Goal: Task Accomplishment & Management: Complete application form

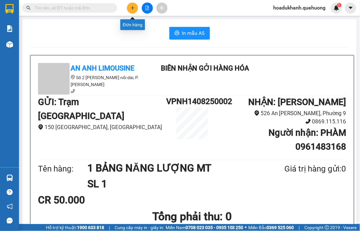
drag, startPoint x: 0, startPoint y: 0, endPoint x: 132, endPoint y: 10, distance: 132.8
click at [132, 10] on button at bounding box center [132, 8] width 11 height 11
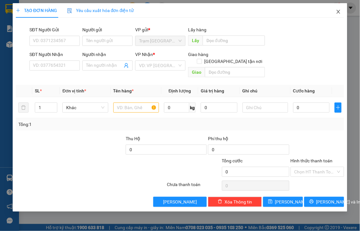
click at [337, 14] on icon "close" at bounding box center [338, 11] width 5 height 5
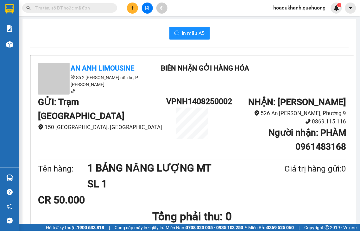
click at [42, 5] on input "text" at bounding box center [72, 7] width 75 height 7
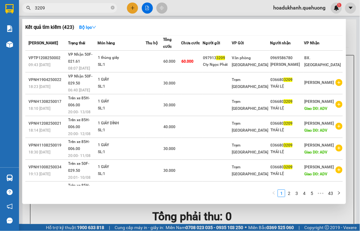
type input "3209"
click at [132, 10] on div at bounding box center [180, 115] width 360 height 231
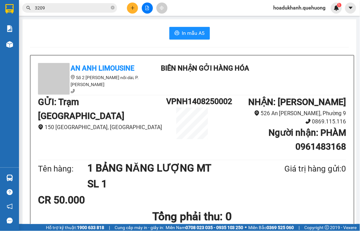
click at [90, 9] on input "3209" at bounding box center [72, 7] width 75 height 7
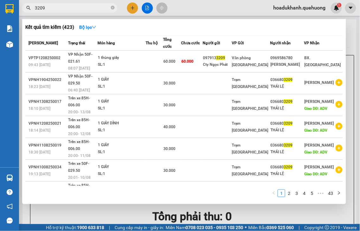
click at [90, 9] on input "3209" at bounding box center [72, 7] width 75 height 7
click at [113, 7] on icon "close-circle" at bounding box center [113, 8] width 4 height 4
click at [113, 7] on span at bounding box center [113, 7] width 4 height 7
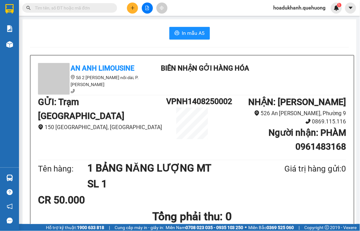
click at [88, 8] on input "text" at bounding box center [72, 7] width 75 height 7
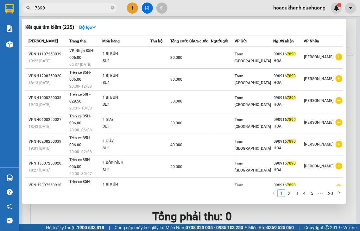
type input "7890"
drag, startPoint x: 62, startPoint y: 2, endPoint x: 24, endPoint y: 7, distance: 38.0
click at [24, 7] on div "Kết quả tìm kiếm ( 225 ) Bộ lọc Mã ĐH Trạng thái Món hàng Thu hộ Tổng cước Chưa…" at bounding box center [61, 8] width 123 height 11
click at [112, 7] on icon "close-circle" at bounding box center [113, 8] width 4 height 4
type input "6794"
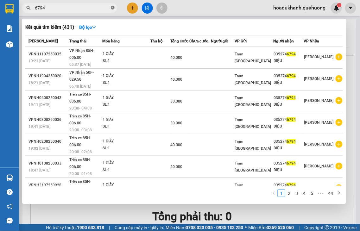
click at [113, 7] on icon "close-circle" at bounding box center [113, 8] width 4 height 4
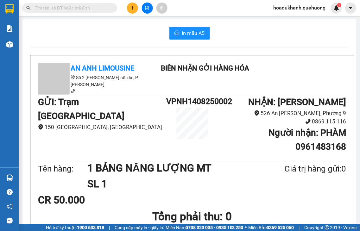
click at [76, 10] on input "text" at bounding box center [72, 7] width 75 height 7
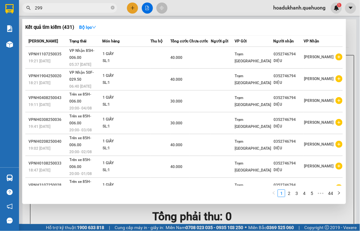
type input "2992"
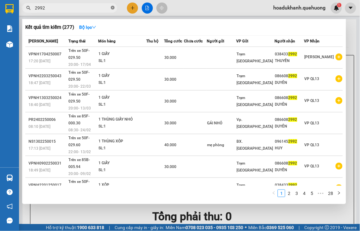
click at [113, 7] on icon "close-circle" at bounding box center [113, 8] width 4 height 4
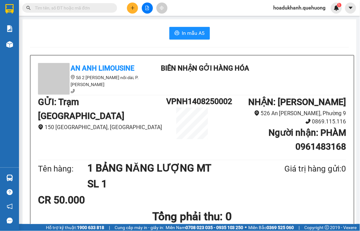
click at [84, 6] on input "text" at bounding box center [72, 7] width 75 height 7
click at [61, 8] on input "text" at bounding box center [72, 7] width 75 height 7
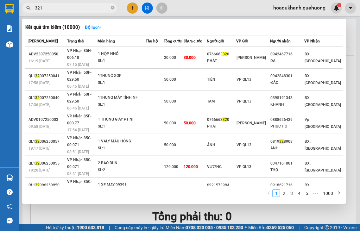
type input "3210"
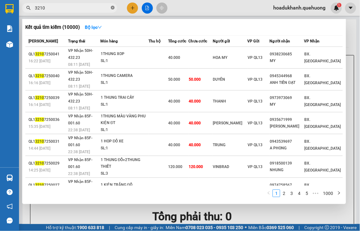
click at [114, 7] on icon "close-circle" at bounding box center [113, 8] width 4 height 4
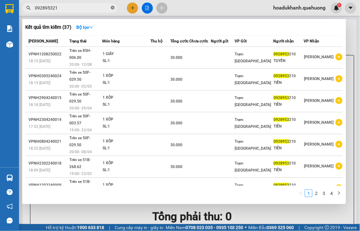
type input "0928953210"
click at [113, 7] on icon "close-circle" at bounding box center [113, 8] width 4 height 4
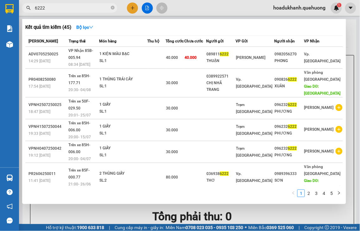
type input "6222"
drag, startPoint x: 51, startPoint y: 4, endPoint x: 19, endPoint y: 4, distance: 32.0
click at [19, 4] on div "6222" at bounding box center [61, 7] width 123 height 9
click at [112, 7] on icon "close-circle" at bounding box center [113, 8] width 4 height 4
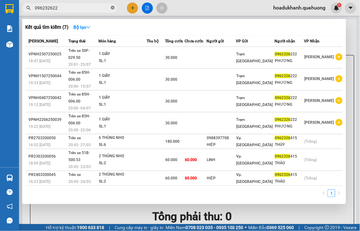
type input "0962326222"
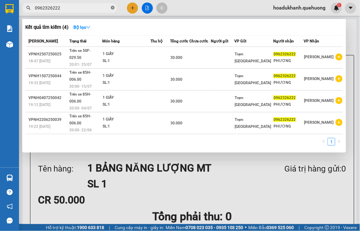
click at [113, 9] on icon "close-circle" at bounding box center [113, 8] width 4 height 4
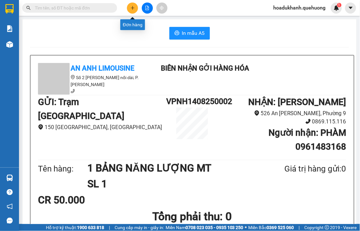
click at [134, 7] on icon "plus" at bounding box center [132, 8] width 4 height 4
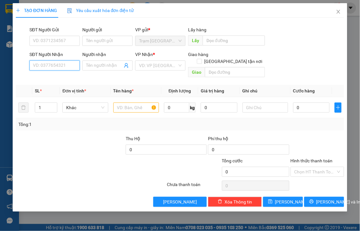
click at [72, 66] on input "SĐT Người Nhận" at bounding box center [54, 65] width 50 height 10
type input "0908101056"
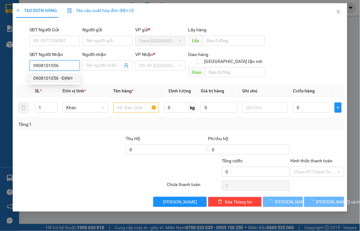
click at [45, 76] on div "0908101056 - ĐỊNH" at bounding box center [54, 78] width 43 height 7
type input "ĐỊNH"
type input "40.000"
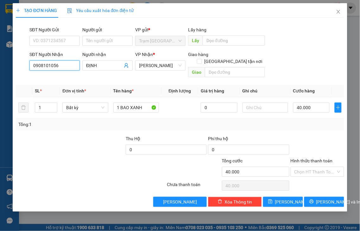
type input "0908101056"
click at [320, 158] on label "Hình thức thanh toán" at bounding box center [312, 160] width 42 height 5
click at [320, 167] on input "Hình thức thanh toán" at bounding box center [315, 171] width 42 height 9
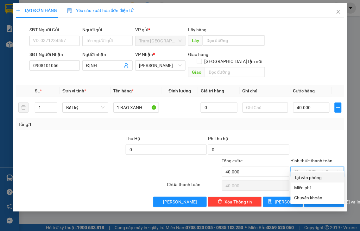
click at [319, 178] on div "Tại văn phòng" at bounding box center [317, 177] width 46 height 7
type input "0"
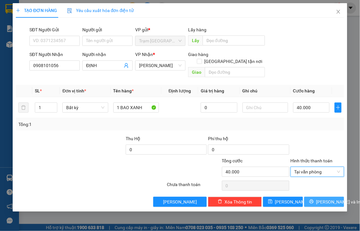
click at [319, 199] on span "[PERSON_NAME] và In" at bounding box center [338, 202] width 44 height 7
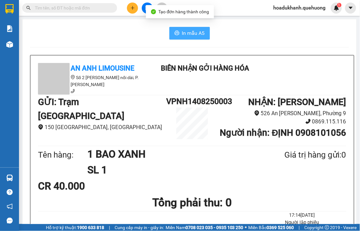
click at [194, 33] on span "In mẫu A5" at bounding box center [193, 33] width 23 height 8
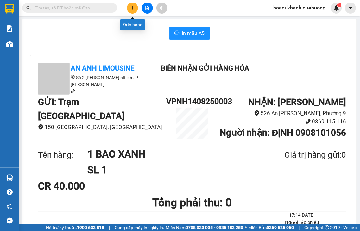
click at [135, 9] on button at bounding box center [132, 8] width 11 height 11
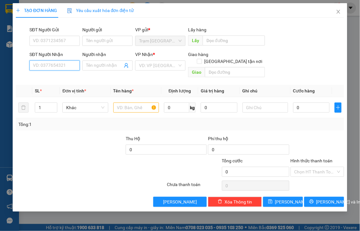
click at [73, 67] on input "SĐT Người Nhận" at bounding box center [54, 65] width 50 height 10
click at [63, 66] on input "2615" at bounding box center [54, 65] width 50 height 10
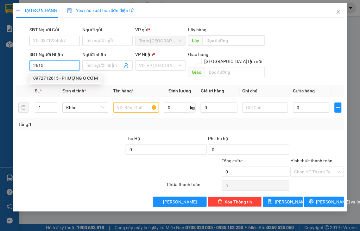
click at [62, 79] on div "0972712615 - PHƯỢNG Q CƠM" at bounding box center [65, 78] width 65 height 7
type input "0972712615"
type input "PHƯỢNG Q CƠM"
type input "100.000"
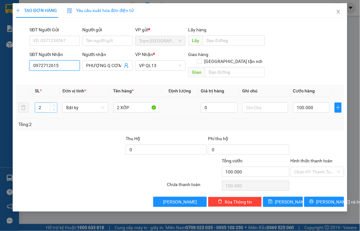
type input "0972712615"
type input "1"
click at [55, 107] on span "Decrease Value" at bounding box center [53, 110] width 7 height 6
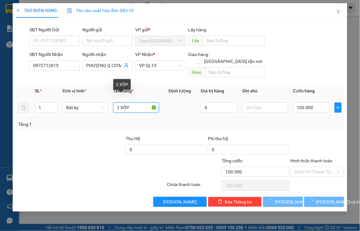
drag, startPoint x: 119, startPoint y: 98, endPoint x: 109, endPoint y: 104, distance: 11.0
click at [109, 104] on tr "1 Bất kỳ 2 XỐP 0 100.000" at bounding box center [180, 107] width 328 height 21
type input "1 XỐP"
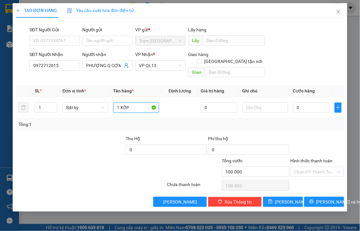
type input "0"
type input "1 XỐP"
click at [319, 103] on input "0" at bounding box center [311, 108] width 36 height 10
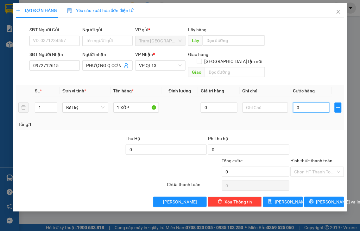
type input "7"
type input "70"
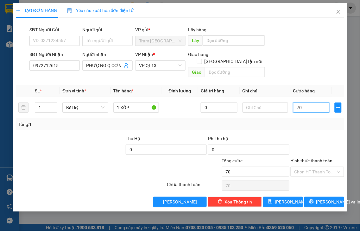
type input "70"
type input "70.000"
click at [318, 158] on label "Hình thức thanh toán" at bounding box center [312, 160] width 42 height 5
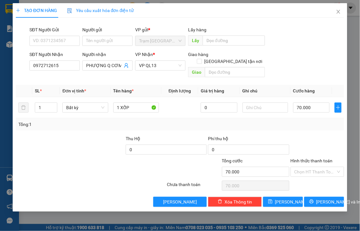
click at [318, 167] on input "Hình thức thanh toán" at bounding box center [315, 171] width 42 height 9
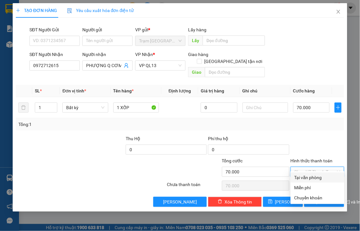
click at [312, 179] on div "Tại văn phòng" at bounding box center [317, 177] width 46 height 7
type input "0"
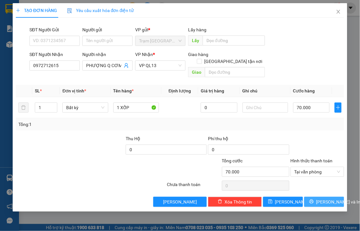
click at [314, 199] on icon "printer" at bounding box center [311, 201] width 4 height 4
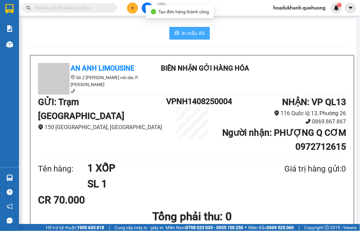
click at [197, 30] on span "In mẫu A5" at bounding box center [193, 33] width 23 height 8
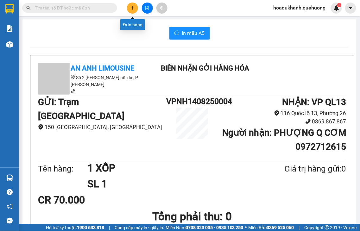
click at [132, 6] on icon "plus" at bounding box center [132, 8] width 4 height 4
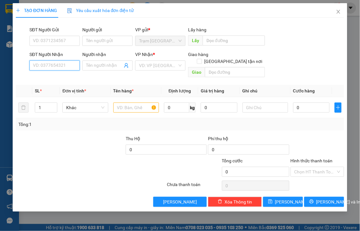
click at [61, 66] on input "SĐT Người Nhận" at bounding box center [54, 65] width 50 height 10
click at [37, 65] on input "SĐT Người Nhận" at bounding box center [54, 65] width 50 height 10
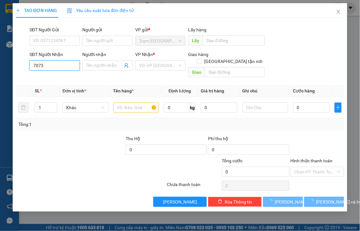
click at [55, 66] on input "7073" at bounding box center [54, 65] width 50 height 10
click at [55, 65] on input "7073" at bounding box center [54, 65] width 50 height 10
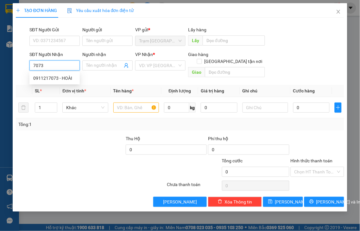
click at [55, 65] on input "7073" at bounding box center [54, 65] width 50 height 10
click at [55, 78] on div "0911217073 - HOÀI" at bounding box center [54, 78] width 43 height 7
type input "0911217073"
type input "HOÀI"
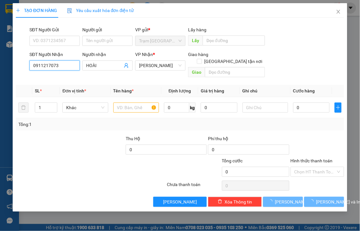
type input "50.000"
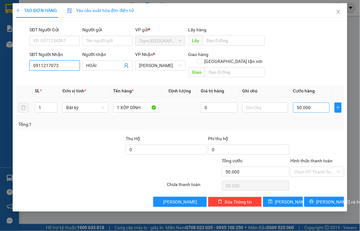
type input "0911217073"
click at [317, 103] on input "50.000" at bounding box center [311, 108] width 36 height 10
type input "4"
type input "40"
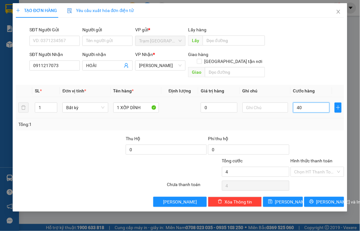
type input "40"
type input "40.000"
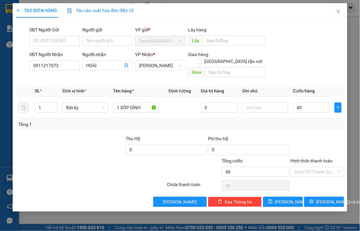
type input "40.000"
click at [321, 158] on label "Hình thức thanh toán" at bounding box center [312, 160] width 42 height 5
click at [321, 167] on input "Hình thức thanh toán" at bounding box center [315, 171] width 42 height 9
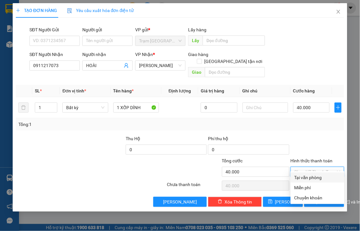
click at [322, 176] on div "Tại văn phòng" at bounding box center [317, 177] width 46 height 7
type input "0"
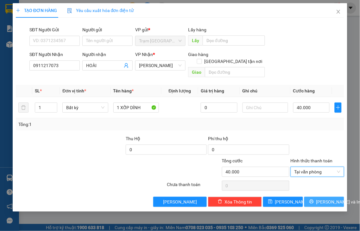
click at [322, 199] on span "[PERSON_NAME] và In" at bounding box center [338, 202] width 44 height 7
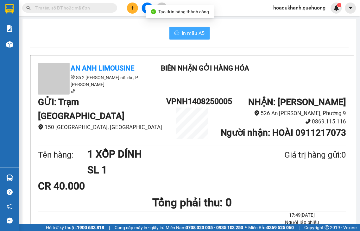
click at [185, 36] on span "In mẫu A5" at bounding box center [193, 33] width 23 height 8
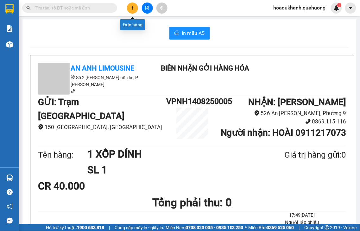
click at [132, 9] on icon "plus" at bounding box center [132, 8] width 4 height 4
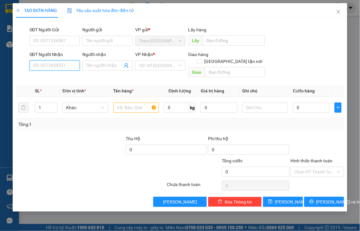
click at [50, 68] on input "SĐT Người Nhận" at bounding box center [54, 65] width 50 height 10
type input "0375476529"
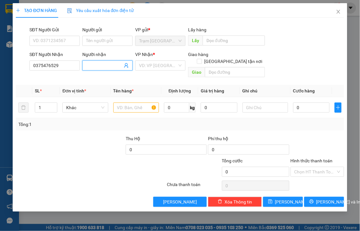
click at [94, 64] on input "Người nhận" at bounding box center [104, 65] width 36 height 7
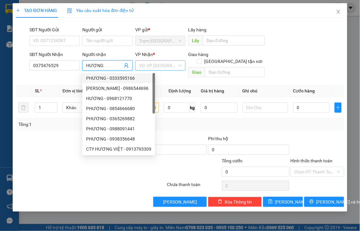
type input "HƯƠNG"
click at [144, 64] on input "search" at bounding box center [158, 65] width 38 height 9
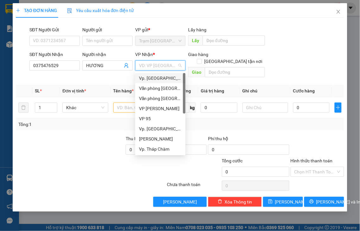
type input "Q"
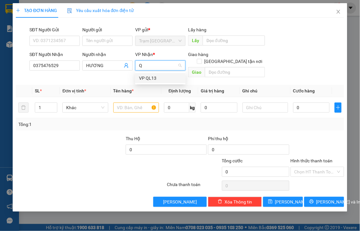
click at [152, 79] on div "VP QL13" at bounding box center [160, 78] width 43 height 7
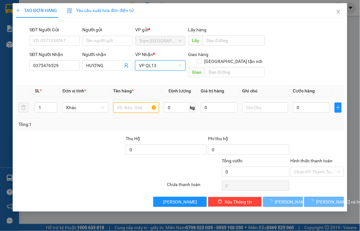
click at [131, 103] on input "text" at bounding box center [136, 108] width 46 height 10
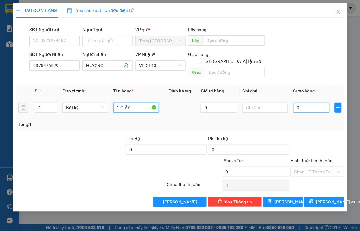
type input "1 GIẤY"
click at [315, 103] on input "0" at bounding box center [311, 108] width 36 height 10
type input "3"
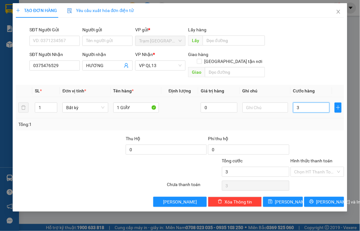
type input "30"
type input "30.000"
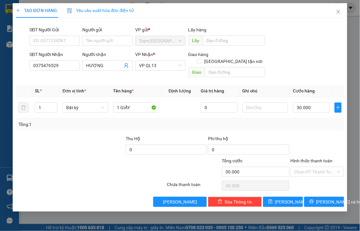
click at [325, 158] on label "Hình thức thanh toán" at bounding box center [312, 160] width 42 height 5
click at [325, 167] on input "Hình thức thanh toán" at bounding box center [315, 171] width 42 height 9
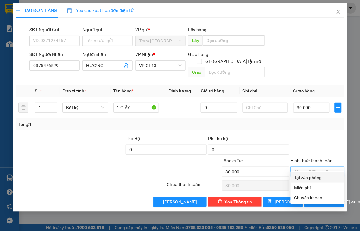
click at [319, 178] on div "Tại văn phòng" at bounding box center [317, 177] width 46 height 7
type input "0"
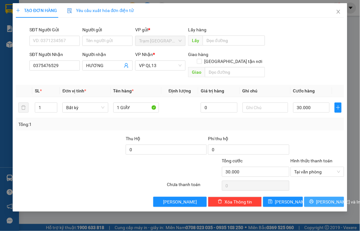
click at [321, 199] on span "[PERSON_NAME] và In" at bounding box center [338, 202] width 44 height 7
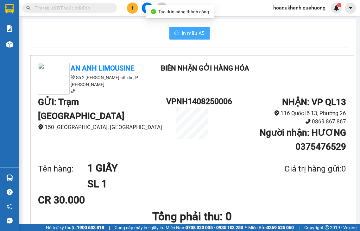
click at [185, 34] on span "In mẫu A5" at bounding box center [193, 33] width 23 height 8
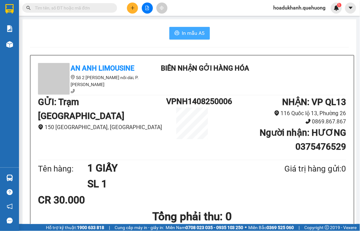
click at [183, 36] on span "In mẫu A5" at bounding box center [193, 33] width 23 height 8
click at [133, 8] on icon "plus" at bounding box center [132, 8] width 3 height 0
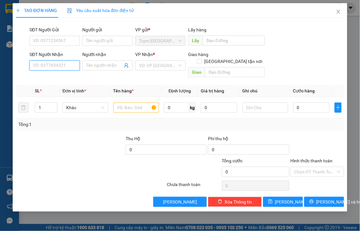
click at [62, 66] on input "SĐT Người Nhận" at bounding box center [54, 65] width 50 height 10
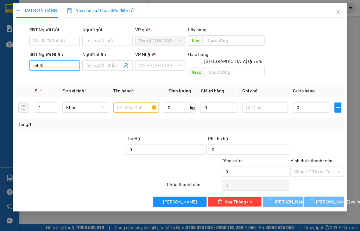
click at [65, 66] on input "5495" at bounding box center [54, 65] width 50 height 10
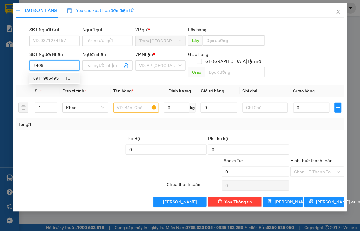
click at [59, 77] on div "0911985495 - THƯ" at bounding box center [54, 78] width 43 height 7
type input "0911985495"
type input "THƯ"
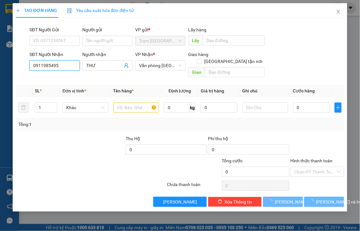
type input "30.000"
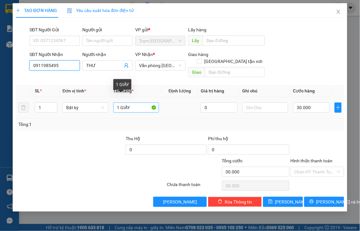
type input "0911985495"
drag, startPoint x: 120, startPoint y: 100, endPoint x: 181, endPoint y: 103, distance: 60.9
click at [178, 107] on tr "1 Bất kỳ 1 GIẤY 0 30.000" at bounding box center [180, 107] width 328 height 21
type input "1 BỊ TÁO"
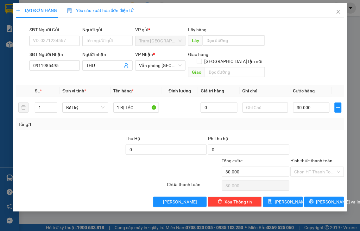
click at [320, 158] on label "Hình thức thanh toán" at bounding box center [312, 160] width 42 height 5
click at [320, 167] on input "Hình thức thanh toán" at bounding box center [315, 171] width 42 height 9
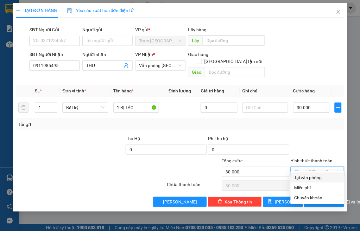
click at [317, 176] on div "Tại văn phòng" at bounding box center [317, 177] width 46 height 7
type input "0"
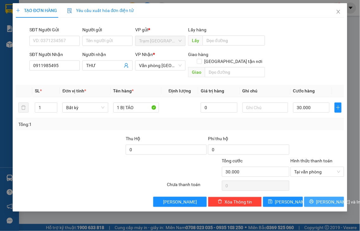
click at [321, 199] on span "[PERSON_NAME] và In" at bounding box center [338, 202] width 44 height 7
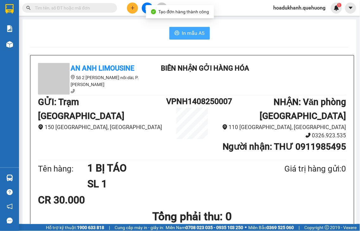
click at [180, 38] on button "In mẫu A5" at bounding box center [189, 33] width 41 height 13
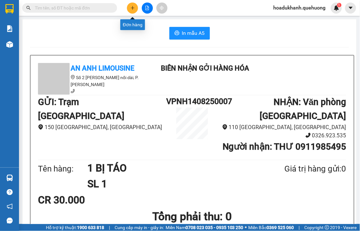
click at [129, 8] on button at bounding box center [132, 8] width 11 height 11
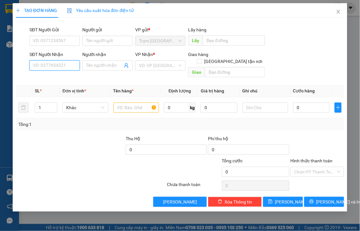
click at [38, 66] on input "SĐT Người Nhận" at bounding box center [54, 65] width 50 height 10
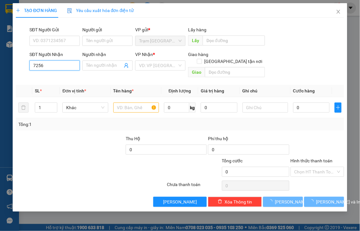
click at [67, 64] on input "7256" at bounding box center [54, 65] width 50 height 10
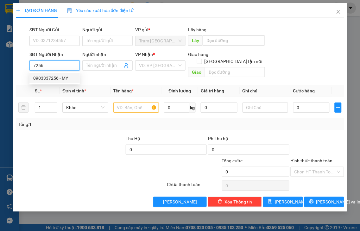
click at [65, 77] on div "0903337256 - MY" at bounding box center [54, 78] width 43 height 7
type input "0903337256"
type input "MY"
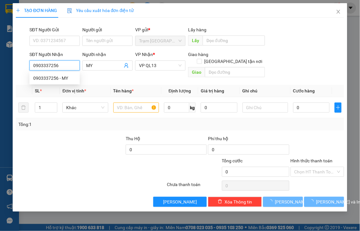
type input "30.000"
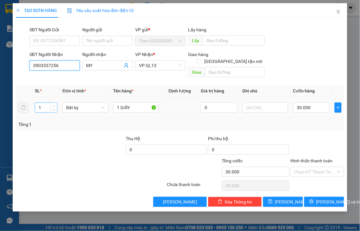
type input "0903337256"
type input "2"
click at [54, 104] on span "up" at bounding box center [54, 106] width 4 height 4
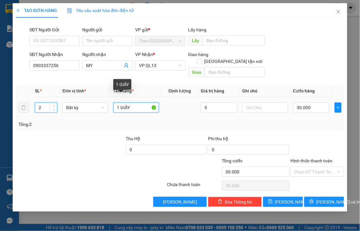
click at [118, 103] on input "1 GIẤY" at bounding box center [136, 108] width 46 height 10
drag, startPoint x: 118, startPoint y: 99, endPoint x: 319, endPoint y: 101, distance: 201.1
click at [111, 102] on td "1 GIẤY" at bounding box center [136, 107] width 51 height 21
type input "2 GIẤY"
type input "0"
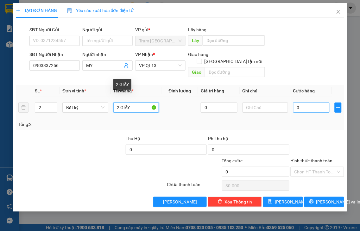
type input "0"
type input "2 GIẤY"
click at [319, 103] on input "0" at bounding box center [311, 108] width 36 height 10
type input "6"
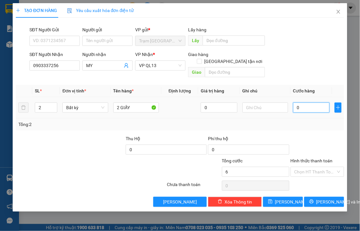
type input "6"
type input "60"
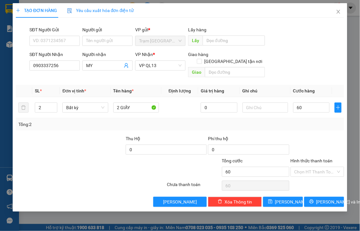
type input "60.000"
click at [320, 158] on label "Hình thức thanh toán" at bounding box center [312, 160] width 42 height 5
click at [320, 167] on input "Hình thức thanh toán" at bounding box center [315, 171] width 42 height 9
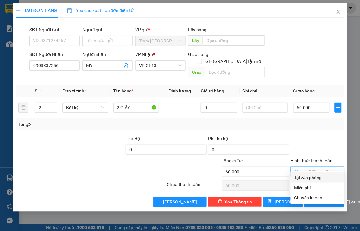
click at [314, 180] on div "Tại văn phòng" at bounding box center [317, 177] width 46 height 7
type input "0"
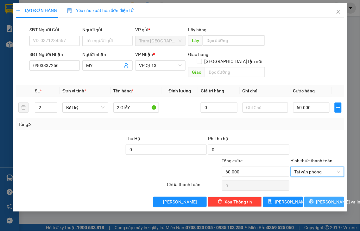
click at [317, 197] on button "[PERSON_NAME] và In" at bounding box center [324, 202] width 40 height 10
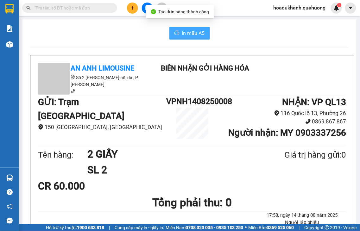
click at [192, 35] on span "In mẫu A5" at bounding box center [193, 33] width 23 height 8
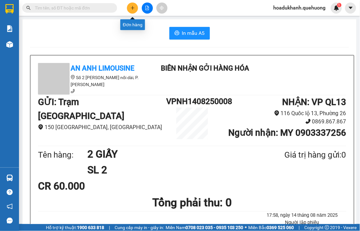
click at [135, 10] on button at bounding box center [132, 8] width 11 height 11
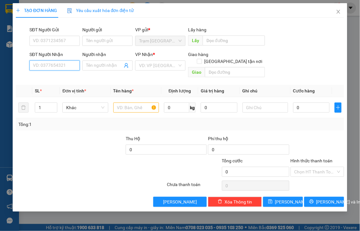
drag, startPoint x: 63, startPoint y: 66, endPoint x: 65, endPoint y: 61, distance: 4.5
click at [65, 63] on input "SĐT Người Nhận" at bounding box center [54, 65] width 50 height 10
click at [65, 69] on input "2887" at bounding box center [54, 65] width 50 height 10
click at [62, 76] on div "0906782887 - HÒA" at bounding box center [54, 78] width 43 height 7
type input "0906782887"
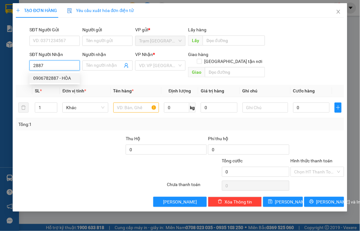
type input "HÒA"
type input "30.000"
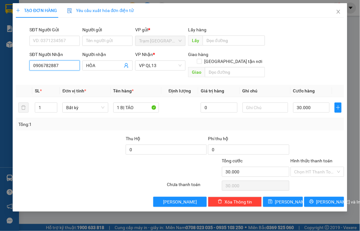
type input "0906782887"
click at [317, 158] on label "Hình thức thanh toán" at bounding box center [312, 160] width 42 height 5
click at [317, 167] on input "Hình thức thanh toán" at bounding box center [315, 171] width 42 height 9
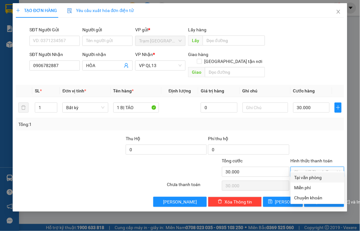
click at [317, 177] on div "Tại văn phòng" at bounding box center [317, 177] width 46 height 7
type input "0"
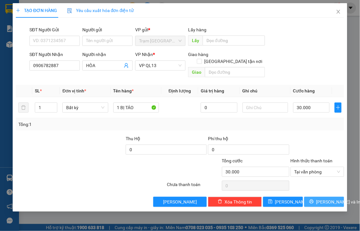
click at [319, 200] on button "[PERSON_NAME] và In" at bounding box center [324, 202] width 40 height 10
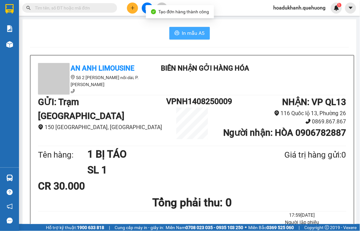
click at [176, 33] on button "In mẫu A5" at bounding box center [189, 33] width 41 height 13
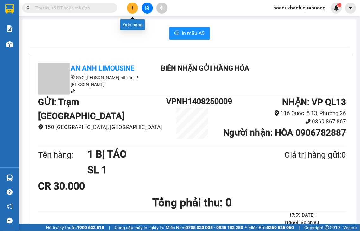
click at [132, 11] on button at bounding box center [132, 8] width 11 height 11
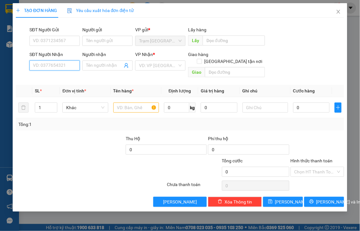
click at [71, 67] on input "SĐT Người Nhận" at bounding box center [54, 65] width 50 height 10
click at [71, 67] on input "1281" at bounding box center [54, 65] width 50 height 10
click at [66, 65] on input "1281" at bounding box center [54, 65] width 50 height 10
click at [62, 80] on div "0909661281 - NGỌC" at bounding box center [54, 78] width 43 height 7
type input "0909661281"
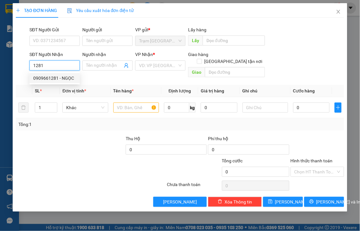
type input "NGỌC"
type input "NHỜ SHIP SỚM"
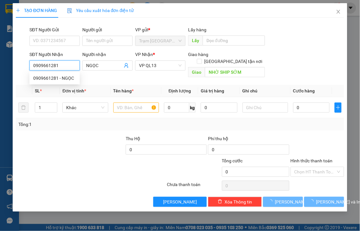
type input "70.000"
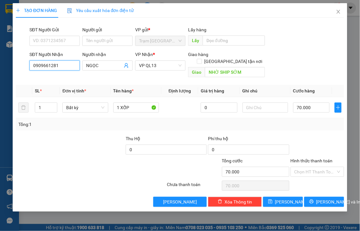
type input "0909661281"
click at [322, 158] on label "Hình thức thanh toán" at bounding box center [312, 160] width 42 height 5
click at [322, 167] on input "Hình thức thanh toán" at bounding box center [315, 171] width 42 height 9
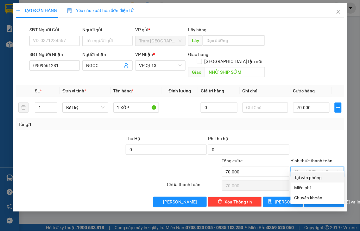
click at [315, 178] on div "Tại văn phòng" at bounding box center [317, 177] width 46 height 7
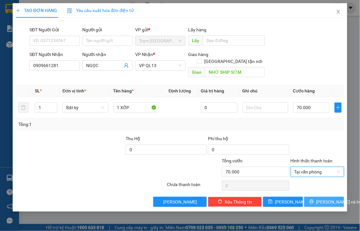
click at [321, 199] on span "[PERSON_NAME] và In" at bounding box center [338, 202] width 44 height 7
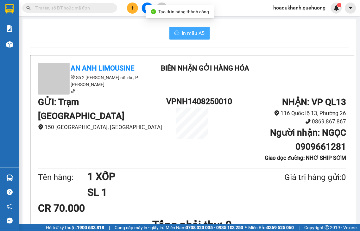
click at [196, 34] on span "In mẫu A5" at bounding box center [193, 33] width 23 height 8
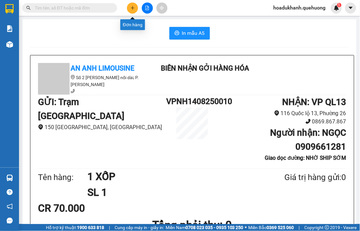
click at [135, 8] on button at bounding box center [132, 8] width 11 height 11
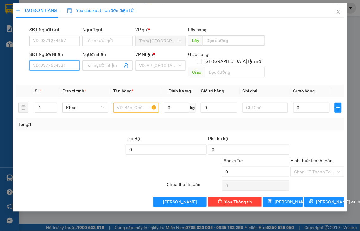
click at [74, 66] on input "SĐT Người Nhận" at bounding box center [54, 65] width 50 height 10
type input "0918943462"
click at [64, 78] on div "0918943462 - LAN" at bounding box center [54, 78] width 43 height 7
type input "LAN"
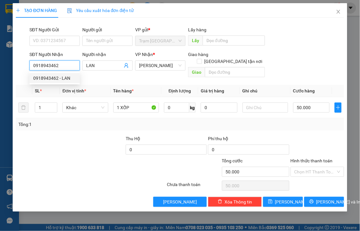
type input "50.000"
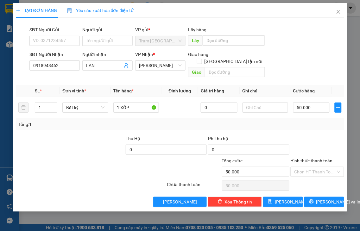
click at [326, 158] on label "Hình thức thanh toán" at bounding box center [312, 160] width 42 height 5
click at [326, 167] on input "Hình thức thanh toán" at bounding box center [315, 171] width 42 height 9
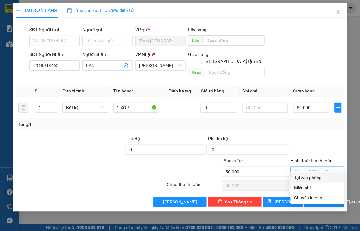
click at [322, 177] on div "Tại văn phòng" at bounding box center [317, 177] width 46 height 7
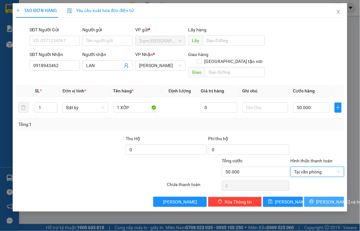
click at [333, 199] on span "[PERSON_NAME] và In" at bounding box center [338, 202] width 44 height 7
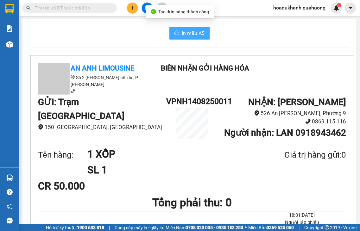
click at [198, 31] on span "In mẫu A5" at bounding box center [193, 33] width 23 height 8
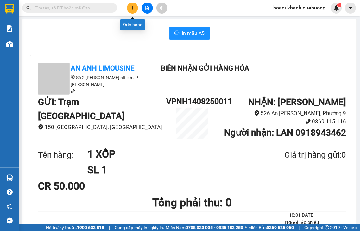
click at [132, 10] on icon "plus" at bounding box center [132, 8] width 4 height 4
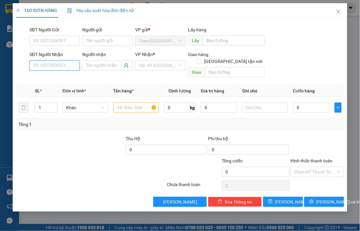
click at [63, 66] on input "SĐT Người Nhận" at bounding box center [54, 65] width 50 height 10
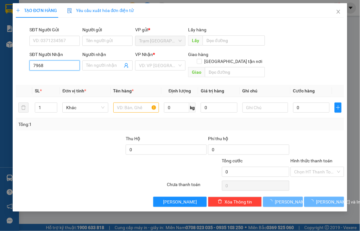
click at [62, 66] on input "7968" at bounding box center [54, 65] width 50 height 10
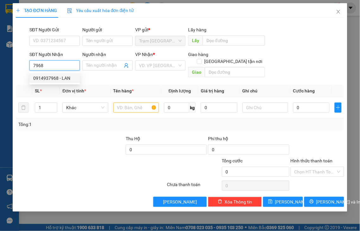
click at [49, 78] on div "0914937968 - LAN" at bounding box center [54, 78] width 43 height 7
type input "0914937968"
type input "LAN"
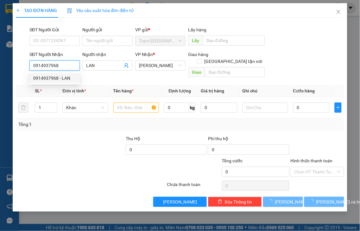
type input "50.000"
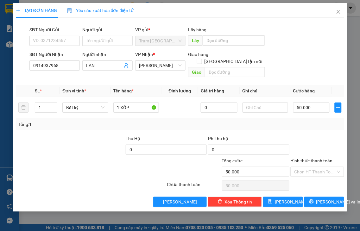
click at [321, 158] on label "Hình thức thanh toán" at bounding box center [312, 160] width 42 height 5
click at [321, 167] on input "Hình thức thanh toán" at bounding box center [315, 171] width 42 height 9
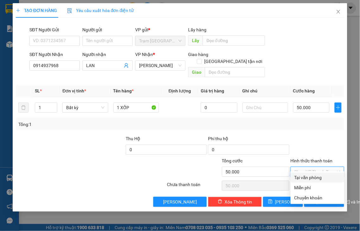
click at [319, 177] on div "Tại văn phòng" at bounding box center [317, 177] width 46 height 7
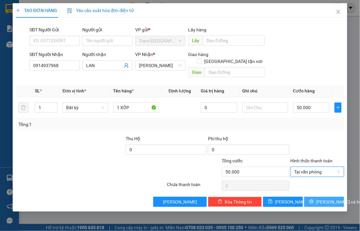
click at [322, 199] on span "[PERSON_NAME] và In" at bounding box center [338, 202] width 44 height 7
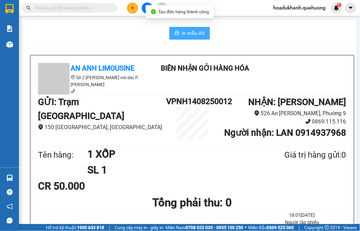
click at [182, 34] on span "In mẫu A5" at bounding box center [193, 33] width 23 height 8
click at [185, 35] on span "In mẫu A5" at bounding box center [193, 33] width 23 height 8
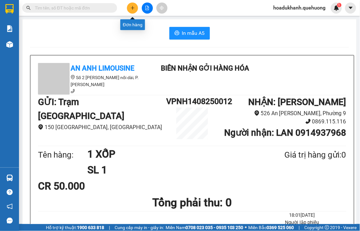
click at [130, 8] on button at bounding box center [132, 8] width 11 height 11
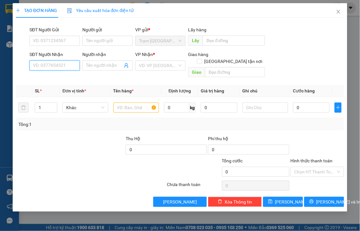
click at [70, 65] on input "SĐT Người Nhận" at bounding box center [54, 65] width 50 height 10
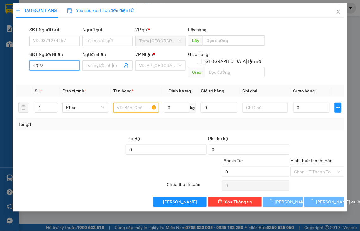
click at [70, 64] on input "9927" at bounding box center [54, 65] width 50 height 10
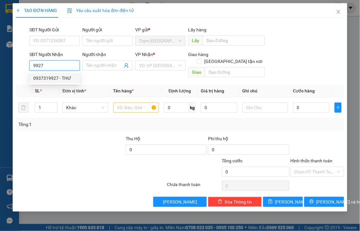
click at [64, 75] on div "0937319927 - THƯ" at bounding box center [54, 78] width 43 height 7
type input "0937319927"
type input "THƯ"
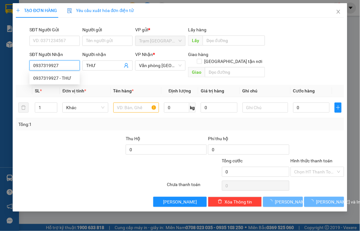
type input "40.000"
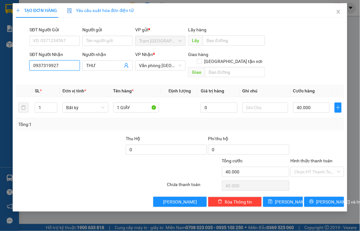
type input "0937319927"
click at [319, 158] on label "Hình thức thanh toán" at bounding box center [312, 160] width 42 height 5
click at [319, 167] on input "Hình thức thanh toán" at bounding box center [315, 171] width 42 height 9
click at [319, 158] on label "Hình thức thanh toán" at bounding box center [312, 160] width 42 height 5
click at [319, 167] on input "Hình thức thanh toán" at bounding box center [315, 171] width 42 height 9
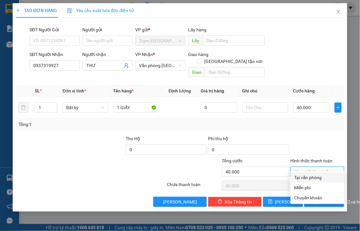
click at [318, 178] on div "Tại văn phòng" at bounding box center [317, 177] width 46 height 7
type input "0"
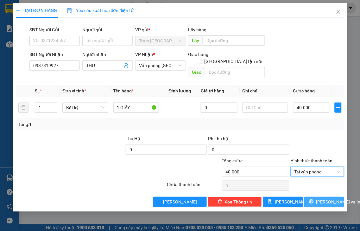
drag, startPoint x: 322, startPoint y: 195, endPoint x: 199, endPoint y: 15, distance: 218.1
click at [321, 199] on span "[PERSON_NAME] và In" at bounding box center [338, 202] width 44 height 7
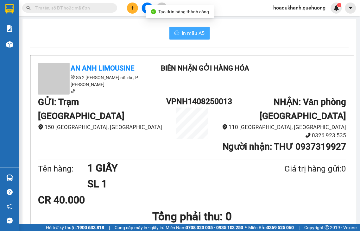
click at [194, 30] on span "In mẫu A5" at bounding box center [193, 33] width 23 height 8
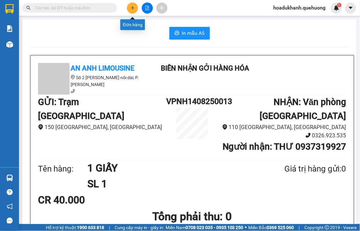
click at [136, 8] on button at bounding box center [132, 8] width 11 height 11
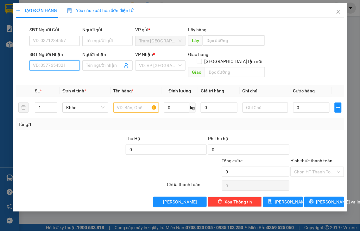
click at [70, 65] on input "SĐT Người Nhận" at bounding box center [54, 65] width 50 height 10
type input "0906931960"
click at [65, 81] on div "0906931960 - CHỊ THẾ" at bounding box center [55, 78] width 45 height 7
type input "CHỊ THẾ"
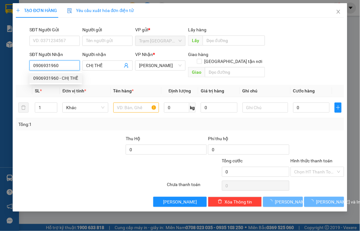
type input "60.000"
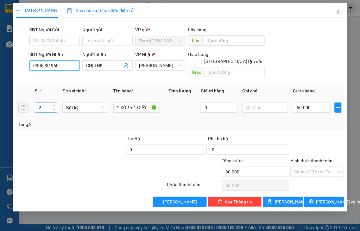
type input "0906931960"
drag, startPoint x: 52, startPoint y: 103, endPoint x: 125, endPoint y: 98, distance: 73.3
click at [52, 108] on span "down" at bounding box center [54, 110] width 4 height 4
type input "1"
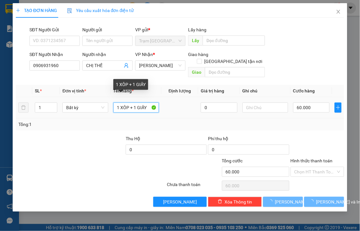
drag, startPoint x: 130, startPoint y: 99, endPoint x: 182, endPoint y: 93, distance: 52.3
click at [182, 97] on tr "1 Bất kỳ 1 XÔP + 1 GIẤY 0 60.000" at bounding box center [180, 107] width 328 height 21
type input "1 XÔP"
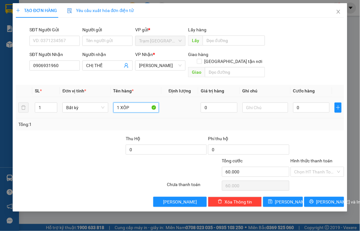
type input "0"
type input "1 XÔP"
click at [317, 103] on input "0" at bounding box center [311, 108] width 36 height 10
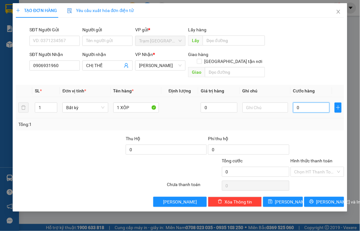
type input "4"
type input "40"
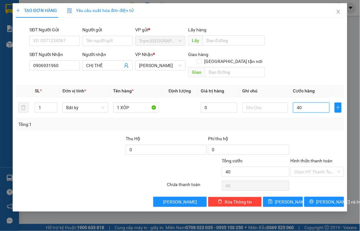
type input "40"
click at [326, 158] on label "Hình thức thanh toán" at bounding box center [312, 160] width 42 height 5
click at [326, 167] on input "Hình thức thanh toán" at bounding box center [315, 171] width 42 height 9
type input "40.000"
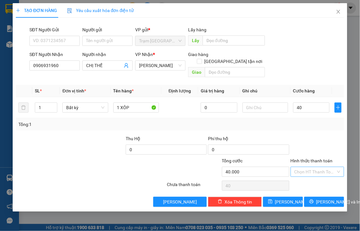
type input "40.000"
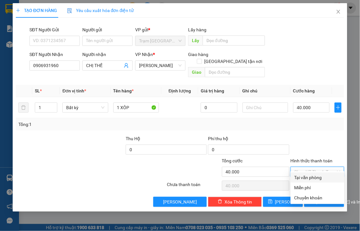
click at [327, 178] on div "Tại văn phòng" at bounding box center [317, 177] width 46 height 7
type input "0"
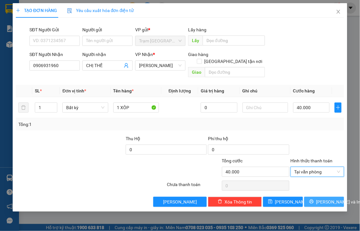
click at [330, 199] on span "[PERSON_NAME] và In" at bounding box center [338, 202] width 44 height 7
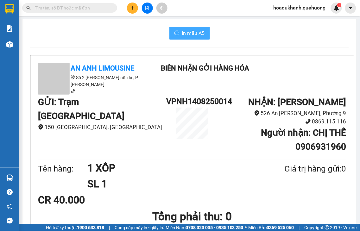
click at [189, 37] on span "In mẫu A5" at bounding box center [193, 33] width 23 height 8
click at [132, 8] on icon "plus" at bounding box center [132, 7] width 0 height 3
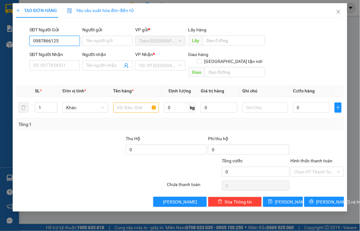
drag, startPoint x: 65, startPoint y: 41, endPoint x: 15, endPoint y: 44, distance: 49.8
click at [22, 44] on div "SĐT Người Gửi 0987866125 0987866125 Người gửi Tên người gửi VP gửi * Trạm [GEOG…" at bounding box center [180, 37] width 330 height 22
type input "0987866125"
click at [58, 66] on input "SĐT Người Nhận" at bounding box center [54, 65] width 50 height 10
drag, startPoint x: 67, startPoint y: 40, endPoint x: 33, endPoint y: 67, distance: 44.1
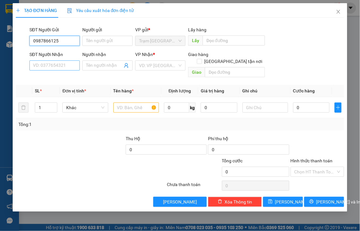
click at [33, 67] on form "SĐT Người Gửi 0987866125 0987866125 Người gửi Tên người gửi VP gửi * Trạm [GEOG…" at bounding box center [180, 53] width 328 height 54
click at [33, 67] on input "SĐT Người Nhận" at bounding box center [54, 65] width 50 height 10
drag, startPoint x: 61, startPoint y: 40, endPoint x: 0, endPoint y: 45, distance: 61.6
click at [1, 48] on div "TẠO ĐƠN HÀNG Yêu cầu xuất hóa đơn điện tử Transit Pickup Surcharge Ids Transit …" at bounding box center [180, 115] width 360 height 231
click at [46, 66] on input "SĐT Người Nhận" at bounding box center [54, 65] width 50 height 10
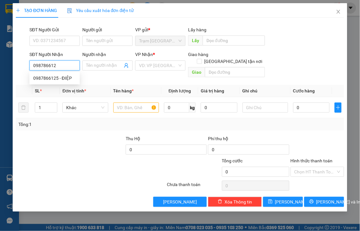
type input "0987866125"
click at [52, 78] on div "0987866125 - ĐIỆP" at bounding box center [54, 78] width 43 height 7
type input "ĐIỆP"
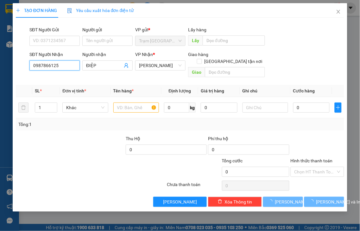
type input "30.000"
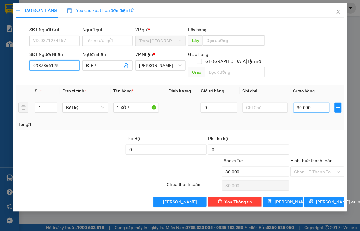
type input "0987866125"
click at [313, 103] on input "30.000" at bounding box center [311, 108] width 36 height 10
type input "4"
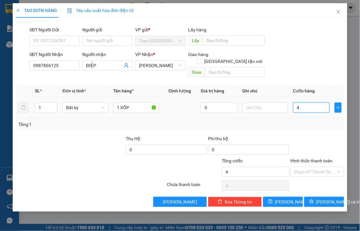
type input "40"
click at [319, 158] on label "Hình thức thanh toán" at bounding box center [312, 160] width 42 height 5
click at [319, 167] on input "Hình thức thanh toán" at bounding box center [315, 171] width 42 height 9
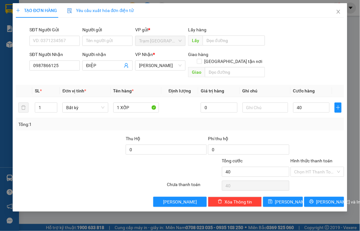
click at [319, 158] on label "Hình thức thanh toán" at bounding box center [312, 160] width 42 height 5
click at [319, 167] on input "Hình thức thanh toán" at bounding box center [315, 171] width 42 height 9
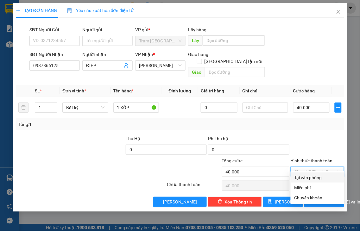
click at [325, 175] on div "Tại văn phòng" at bounding box center [317, 177] width 46 height 7
click at [325, 180] on div "Chọn HT Thanh Toán" at bounding box center [317, 186] width 55 height 13
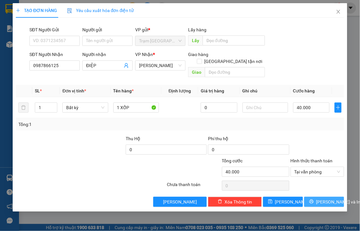
click at [326, 199] on span "[PERSON_NAME] và In" at bounding box center [338, 202] width 44 height 7
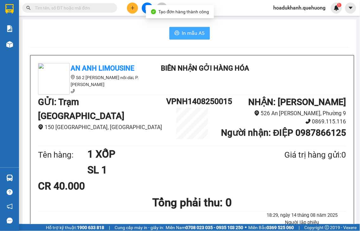
click at [195, 34] on span "In mẫu A5" at bounding box center [193, 33] width 23 height 8
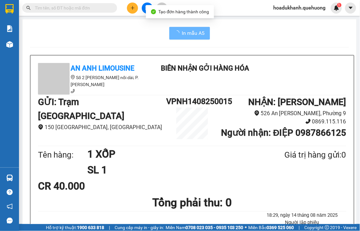
click at [129, 8] on button at bounding box center [132, 8] width 11 height 11
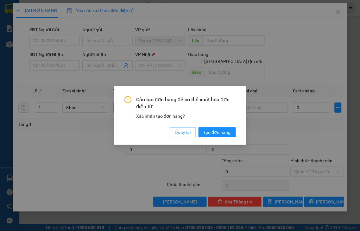
drag, startPoint x: 180, startPoint y: 135, endPoint x: 75, endPoint y: 86, distance: 115.0
click at [174, 131] on button "Quay lại" at bounding box center [183, 132] width 26 height 10
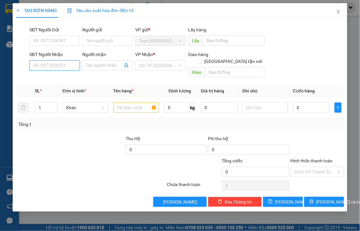
click at [62, 63] on input "SĐT Người Nhận" at bounding box center [54, 65] width 50 height 10
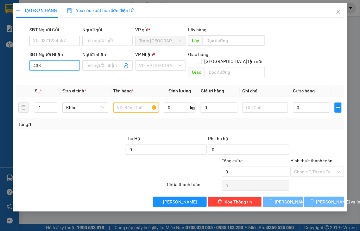
click at [62, 63] on input "438" at bounding box center [54, 65] width 50 height 10
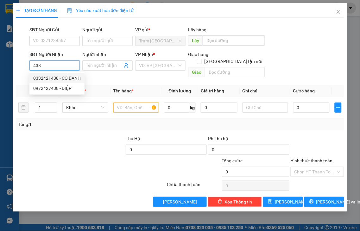
click at [62, 78] on div "0332421438 - CÔ DANH" at bounding box center [56, 78] width 47 height 7
type input "0332421438"
type input "CÔ DANH"
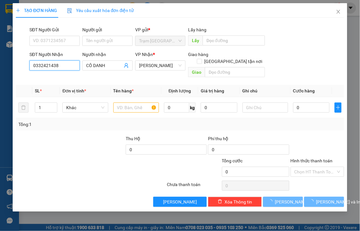
type input "70.000"
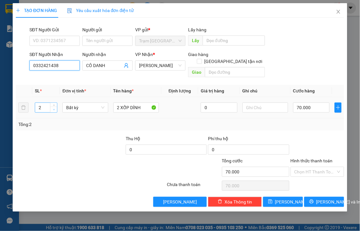
type input "0332421438"
click at [52, 108] on span "down" at bounding box center [54, 110] width 4 height 4
type input "1"
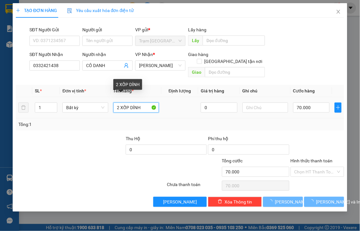
drag, startPoint x: 119, startPoint y: 98, endPoint x: 319, endPoint y: 106, distance: 199.9
click at [93, 102] on tr "1 Bất kỳ 2 XỐP DÍNH 0 70.000" at bounding box center [180, 107] width 328 height 21
type input "1 XỐP DÍNH"
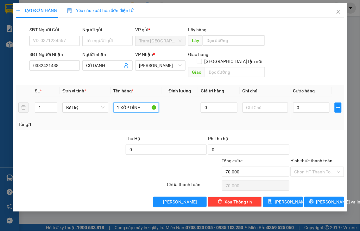
type input "0"
type input "1 XỐP DÍNH"
click at [308, 103] on input "0" at bounding box center [311, 108] width 36 height 10
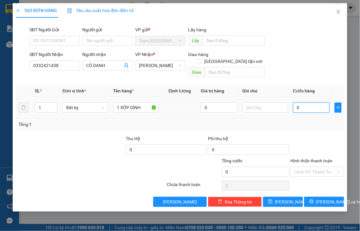
type input "7"
type input "70"
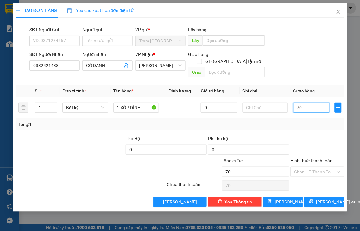
type input "70"
type input "70.000"
click at [307, 158] on label "Hình thức thanh toán" at bounding box center [312, 160] width 42 height 5
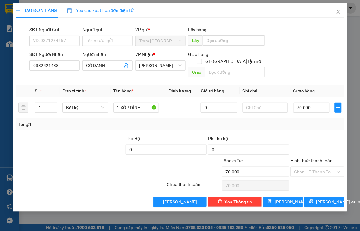
click at [307, 167] on input "Hình thức thanh toán" at bounding box center [315, 171] width 42 height 9
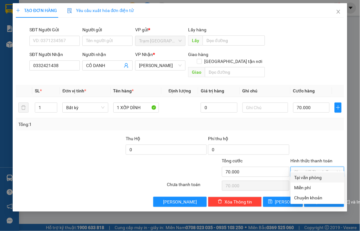
click at [314, 176] on div "Tại văn phòng" at bounding box center [317, 177] width 46 height 7
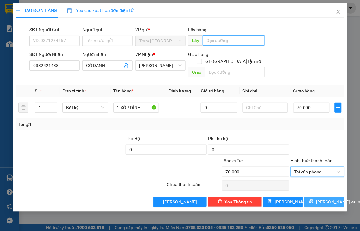
click at [322, 199] on span "[PERSON_NAME] và In" at bounding box center [338, 202] width 44 height 7
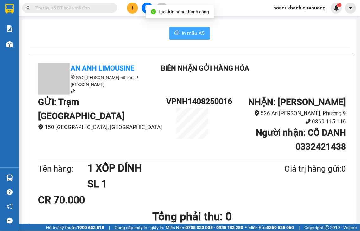
click at [188, 36] on span "In mẫu A5" at bounding box center [193, 33] width 23 height 8
click at [136, 10] on button at bounding box center [132, 8] width 11 height 11
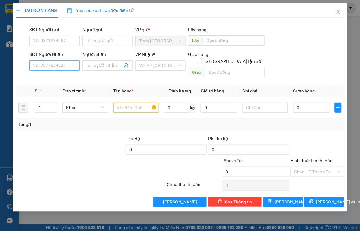
click at [72, 64] on input "SĐT Người Nhận" at bounding box center [54, 65] width 50 height 10
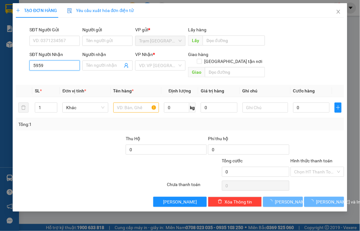
click at [72, 64] on input "5959" at bounding box center [54, 65] width 50 height 10
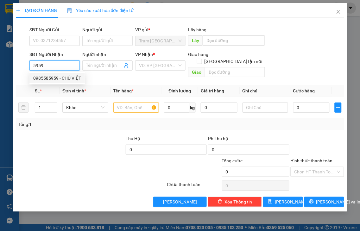
click at [71, 78] on div "0985585959 - CHÚ VIỆT" at bounding box center [57, 78] width 48 height 7
type input "0985585959"
type input "CHÚ VIỆT"
type input "TỤ LẤY"
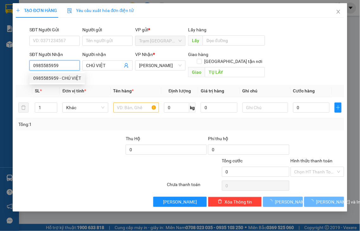
type input "40.000"
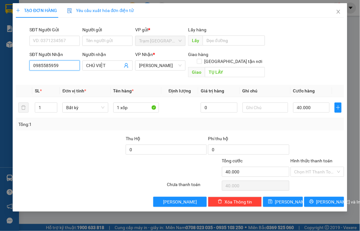
type input "0985585959"
click at [310, 158] on label "Hình thức thanh toán" at bounding box center [312, 160] width 42 height 5
click at [310, 167] on input "Hình thức thanh toán" at bounding box center [315, 171] width 42 height 9
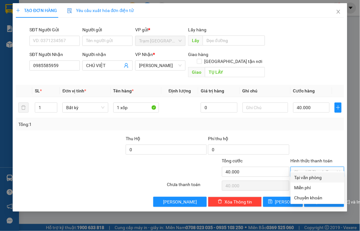
click at [317, 178] on div "Tại văn phòng" at bounding box center [317, 177] width 46 height 7
type input "0"
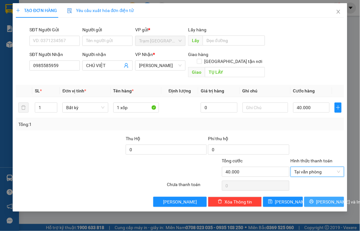
click at [317, 197] on button "[PERSON_NAME] và In" at bounding box center [324, 202] width 40 height 10
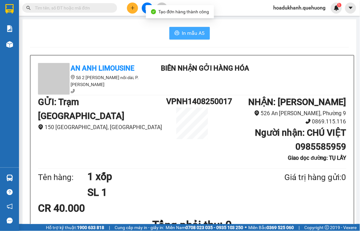
click at [192, 29] on span "In mẫu A5" at bounding box center [193, 33] width 23 height 8
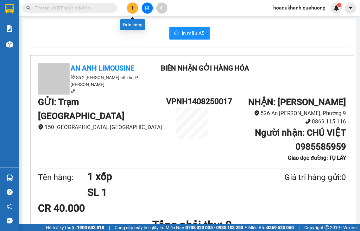
click at [128, 9] on button at bounding box center [132, 8] width 11 height 11
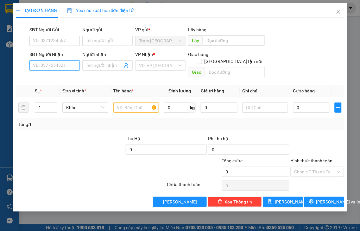
click at [60, 67] on input "SĐT Người Nhận" at bounding box center [54, 65] width 50 height 10
type input "0336169536"
click at [63, 78] on div "0336169536 - TÂM" at bounding box center [54, 78] width 43 height 7
type input "TÂM"
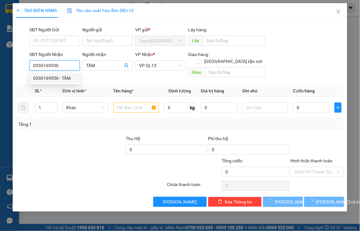
type input "30.000"
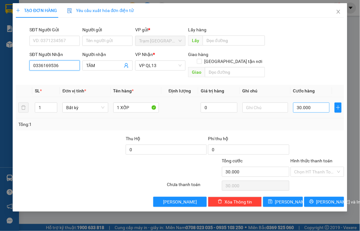
type input "0336169536"
click at [315, 103] on input "30.000" at bounding box center [311, 108] width 36 height 10
type input "4"
type input "40"
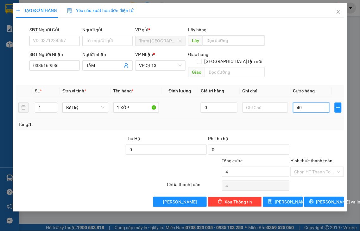
type input "40"
click at [313, 158] on label "Hình thức thanh toán" at bounding box center [312, 160] width 42 height 5
click at [313, 167] on input "Hình thức thanh toán" at bounding box center [315, 171] width 42 height 9
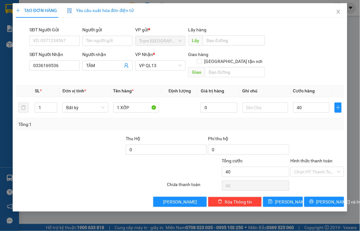
type input "40.000"
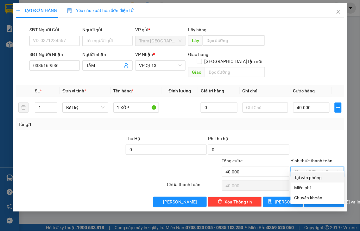
click at [313, 177] on div "Tại văn phòng" at bounding box center [317, 177] width 46 height 7
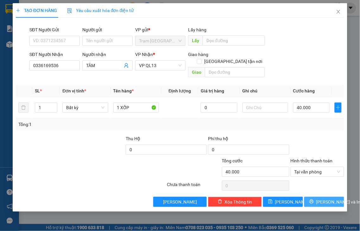
click at [318, 197] on button "[PERSON_NAME] và In" at bounding box center [324, 202] width 40 height 10
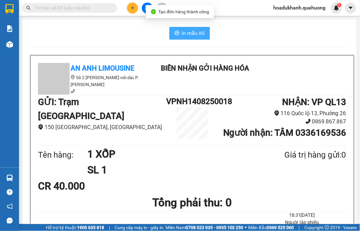
click at [186, 36] on span "In mẫu A5" at bounding box center [193, 33] width 23 height 8
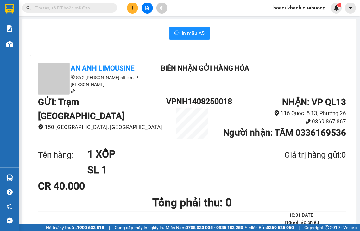
click at [131, 8] on icon "plus" at bounding box center [132, 8] width 3 height 0
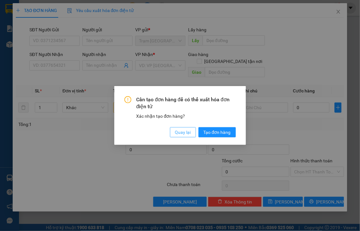
drag, startPoint x: 183, startPoint y: 131, endPoint x: 97, endPoint y: 89, distance: 95.6
click at [181, 131] on span "Quay lại" at bounding box center [183, 132] width 16 height 7
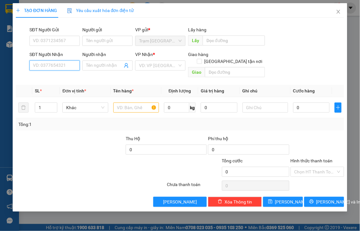
click at [47, 63] on input "SĐT Người Nhận" at bounding box center [54, 65] width 50 height 10
click at [91, 64] on input "Người nhận" at bounding box center [104, 65] width 36 height 7
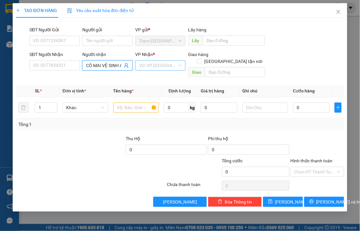
type input "CÔ MAI VỆ SINH ADV"
click at [155, 65] on input "search" at bounding box center [158, 65] width 38 height 9
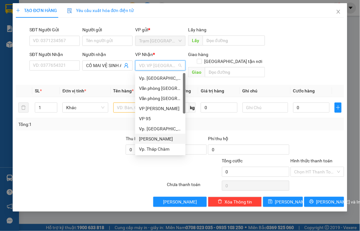
drag, startPoint x: 158, startPoint y: 137, endPoint x: 124, endPoint y: 113, distance: 41.1
click at [157, 137] on div "[PERSON_NAME]" at bounding box center [160, 139] width 43 height 7
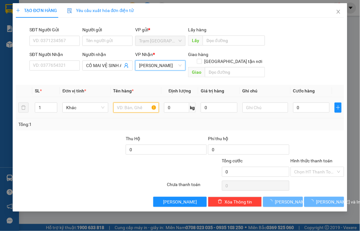
click at [118, 103] on input "text" at bounding box center [136, 108] width 46 height 10
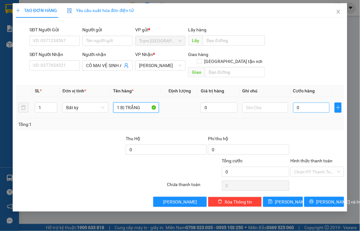
type input "1 BỊ TRẮNG"
click at [296, 103] on input "0" at bounding box center [311, 108] width 36 height 10
type input "3"
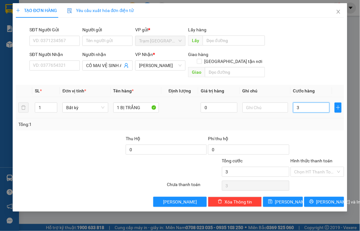
type input "30"
click at [314, 158] on label "Hình thức thanh toán" at bounding box center [312, 160] width 42 height 5
click at [314, 167] on input "Hình thức thanh toán" at bounding box center [315, 171] width 42 height 9
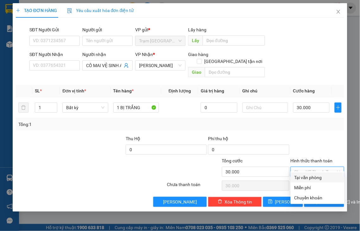
click at [314, 177] on div "Tại văn phòng" at bounding box center [317, 177] width 46 height 7
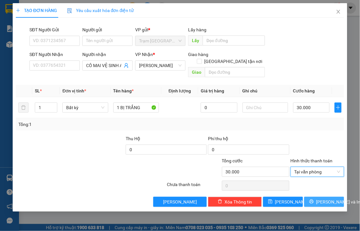
click at [313, 200] on icon "printer" at bounding box center [311, 202] width 4 height 4
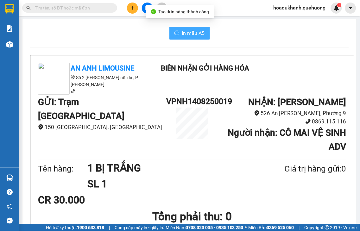
click at [184, 34] on span "In mẫu A5" at bounding box center [193, 33] width 23 height 8
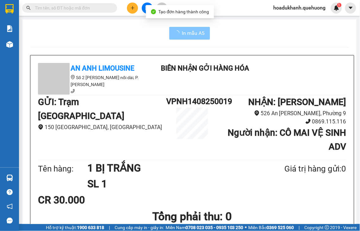
click at [189, 35] on span "In mẫu A5" at bounding box center [193, 33] width 23 height 8
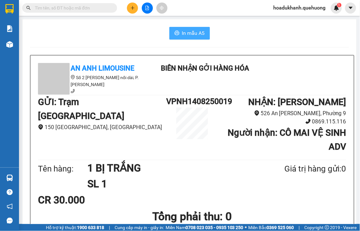
click at [190, 32] on span "In mẫu A5" at bounding box center [193, 33] width 23 height 8
click at [182, 35] on span "In mẫu A5" at bounding box center [193, 33] width 23 height 8
click at [133, 7] on icon "plus" at bounding box center [132, 8] width 4 height 4
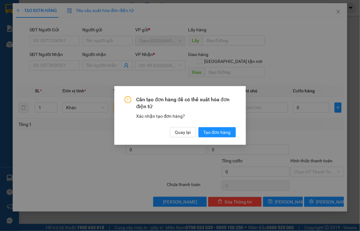
click at [52, 65] on div "Cần tạo đơn hàng để có thể xuất hóa đơn điện tử Xác nhận tạo đơn hàng? Quay lại…" at bounding box center [180, 115] width 360 height 231
drag, startPoint x: 184, startPoint y: 130, endPoint x: 169, endPoint y: 129, distance: 15.0
click at [181, 130] on span "Quay lại" at bounding box center [183, 132] width 16 height 7
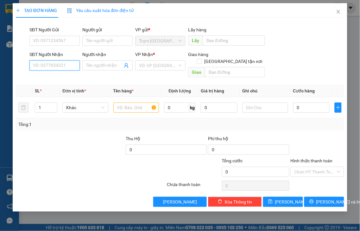
click at [64, 63] on input "SĐT Người Nhận" at bounding box center [54, 65] width 50 height 10
click at [108, 68] on input "Người nhận" at bounding box center [104, 65] width 36 height 7
click at [54, 41] on input "SĐT Người Gửi" at bounding box center [54, 41] width 50 height 10
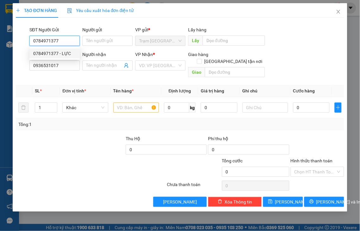
drag, startPoint x: 62, startPoint y: 39, endPoint x: 20, endPoint y: 46, distance: 42.3
click at [21, 45] on div "SĐT Người Gửi 0784971377 Người gửi Tên người gửi VP gửi * Trạm [GEOGRAPHIC_DATA…" at bounding box center [180, 37] width 330 height 22
click at [103, 64] on input "Người nhận" at bounding box center [104, 65] width 36 height 7
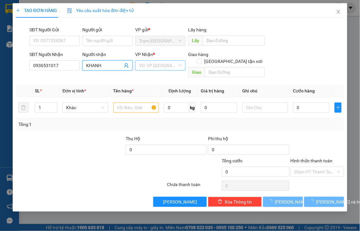
click at [173, 66] on input "search" at bounding box center [158, 65] width 38 height 9
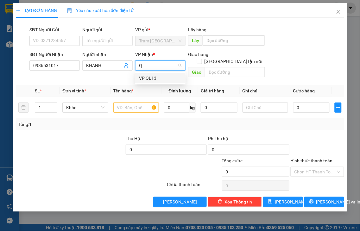
click at [144, 78] on div "VP QL13" at bounding box center [160, 78] width 43 height 7
click at [144, 85] on th "Tên hàng *" at bounding box center [136, 91] width 51 height 12
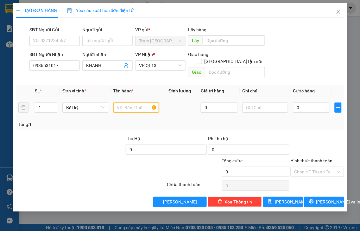
click at [134, 103] on input "text" at bounding box center [136, 108] width 46 height 10
click at [307, 105] on input "0" at bounding box center [311, 108] width 36 height 10
click at [306, 158] on label "Hình thức thanh toán" at bounding box center [312, 160] width 42 height 5
click at [306, 167] on input "Hình thức thanh toán" at bounding box center [315, 171] width 42 height 9
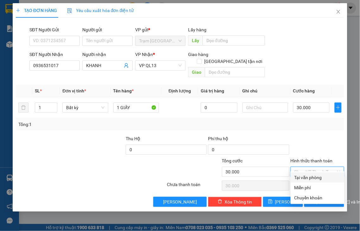
click at [311, 180] on div "Tại văn phòng" at bounding box center [317, 177] width 46 height 7
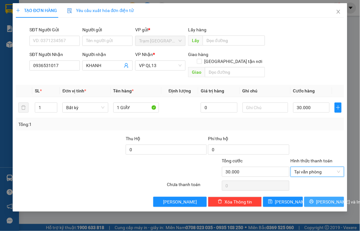
click at [318, 197] on button "[PERSON_NAME] và In" at bounding box center [324, 202] width 40 height 10
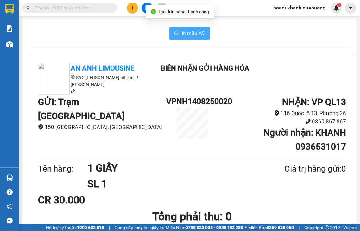
click at [192, 33] on span "In mẫu A5" at bounding box center [193, 33] width 23 height 8
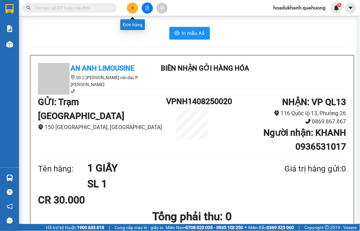
click at [131, 8] on icon "plus" at bounding box center [132, 8] width 4 height 4
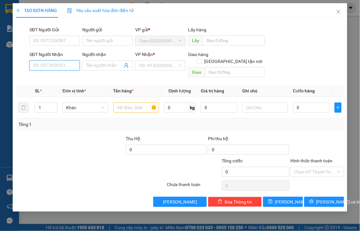
click at [70, 67] on input "SĐT Người Nhận" at bounding box center [54, 65] width 50 height 10
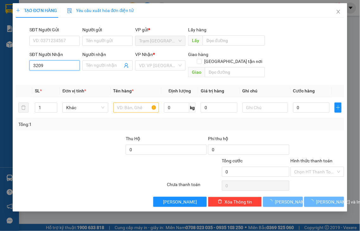
click at [70, 67] on input "3209" at bounding box center [54, 65] width 50 height 10
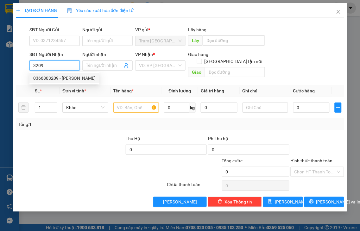
click at [66, 77] on div "0366803209 - [PERSON_NAME]" at bounding box center [64, 78] width 62 height 7
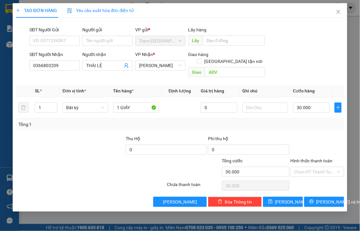
click at [317, 158] on label "Hình thức thanh toán" at bounding box center [312, 160] width 42 height 5
click at [317, 167] on input "Hình thức thanh toán" at bounding box center [315, 171] width 42 height 9
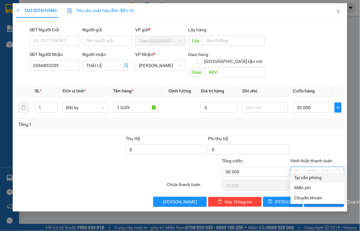
click at [322, 177] on div "Tại văn phòng" at bounding box center [317, 177] width 46 height 7
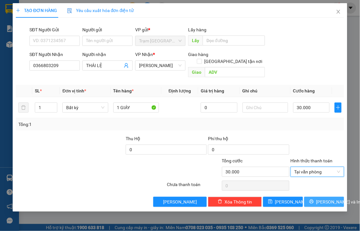
click at [329, 199] on span "[PERSON_NAME] và In" at bounding box center [338, 202] width 44 height 7
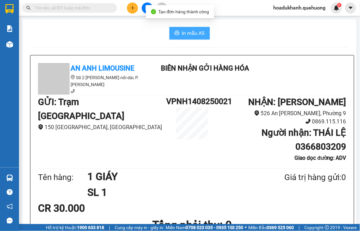
click at [197, 33] on span "In mẫu A5" at bounding box center [193, 33] width 23 height 8
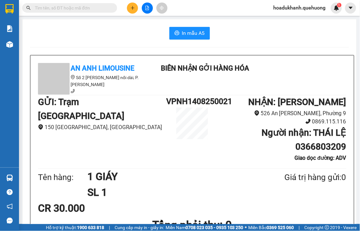
click at [134, 10] on icon "plus" at bounding box center [132, 8] width 4 height 4
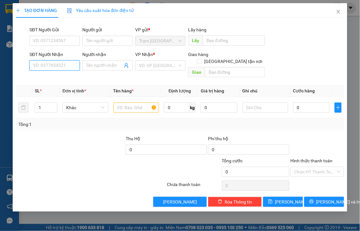
click at [67, 65] on input "SĐT Người Nhận" at bounding box center [54, 65] width 50 height 10
click at [63, 78] on div "0969862048 - XUÂN" at bounding box center [54, 78] width 43 height 7
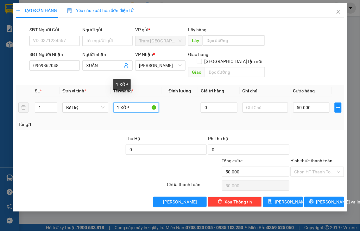
drag, startPoint x: 121, startPoint y: 100, endPoint x: 167, endPoint y: 93, distance: 46.7
click at [167, 97] on tr "1 Bất kỳ 1 XỐP 0 50.000" at bounding box center [180, 107] width 328 height 21
click at [312, 103] on input "50.000" at bounding box center [311, 108] width 36 height 10
click at [324, 158] on label "Hình thức thanh toán" at bounding box center [312, 160] width 42 height 5
click at [324, 167] on input "Hình thức thanh toán" at bounding box center [315, 171] width 42 height 9
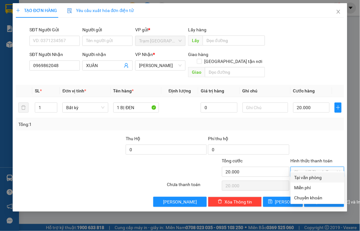
click at [320, 178] on div "Tại văn phòng" at bounding box center [317, 177] width 46 height 7
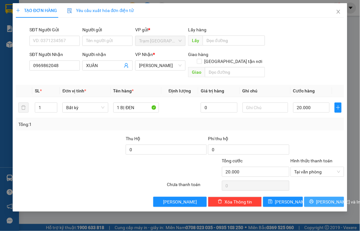
click at [328, 199] on span "[PERSON_NAME] và In" at bounding box center [338, 202] width 44 height 7
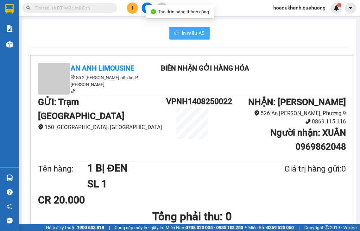
click at [191, 33] on span "In mẫu A5" at bounding box center [193, 33] width 23 height 8
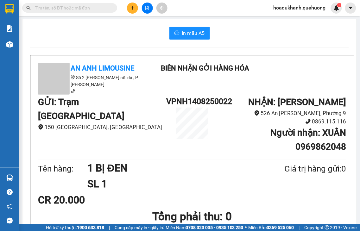
click at [131, 9] on icon "plus" at bounding box center [132, 8] width 4 height 4
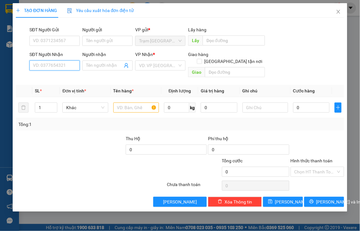
click at [61, 66] on input "SĐT Người Nhận" at bounding box center [54, 65] width 50 height 10
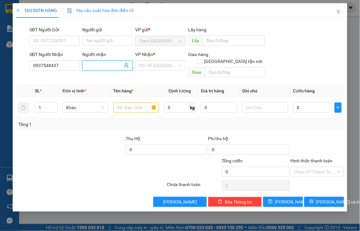
click at [87, 65] on input "Người nhận" at bounding box center [104, 65] width 36 height 7
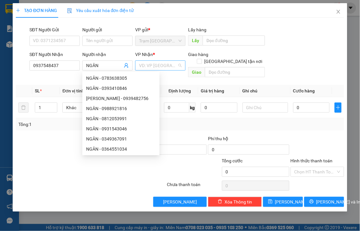
click at [166, 64] on input "search" at bounding box center [158, 65] width 38 height 9
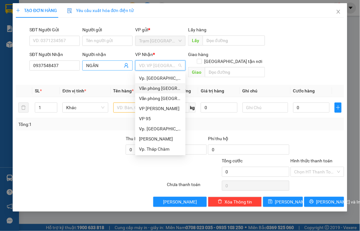
drag, startPoint x: 162, startPoint y: 87, endPoint x: 129, endPoint y: 70, distance: 37.4
click at [162, 87] on div "Văn phòng [GEOGRAPHIC_DATA]" at bounding box center [160, 88] width 43 height 7
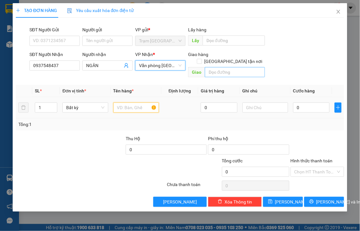
drag, startPoint x: 128, startPoint y: 102, endPoint x: 260, endPoint y: 67, distance: 136.3
click at [129, 103] on input "text" at bounding box center [136, 108] width 46 height 10
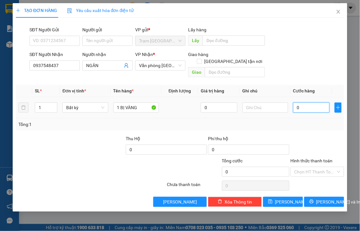
click at [314, 103] on input "0" at bounding box center [311, 108] width 36 height 10
click at [323, 158] on label "Hình thức thanh toán" at bounding box center [312, 160] width 42 height 5
click at [323, 167] on input "Hình thức thanh toán" at bounding box center [315, 171] width 42 height 9
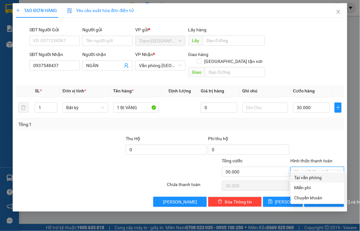
click at [319, 176] on div "Tại văn phòng" at bounding box center [317, 177] width 46 height 7
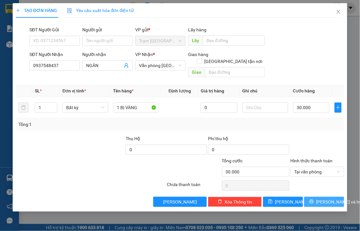
click at [319, 197] on button "[PERSON_NAME] và In" at bounding box center [324, 202] width 40 height 10
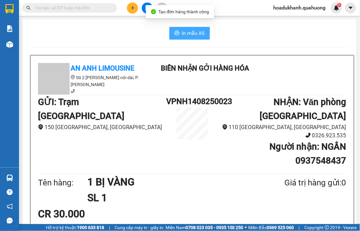
click at [183, 35] on span "In mẫu A5" at bounding box center [193, 33] width 23 height 8
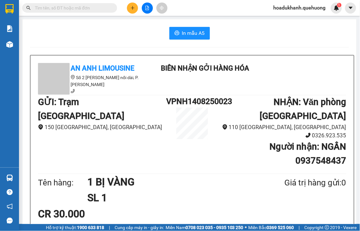
click at [129, 9] on button at bounding box center [132, 8] width 11 height 11
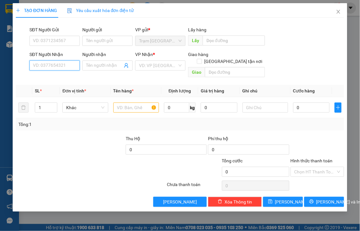
click at [62, 67] on input "SĐT Người Nhận" at bounding box center [54, 65] width 50 height 10
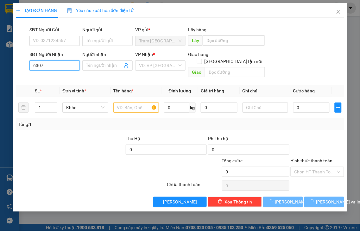
click at [61, 65] on input "6307" at bounding box center [54, 65] width 50 height 10
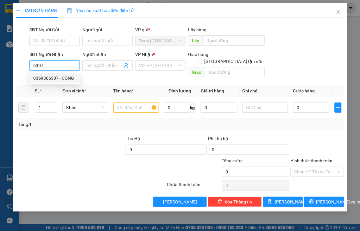
click at [63, 76] on div "0369306307 - CÔNG" at bounding box center [54, 78] width 43 height 7
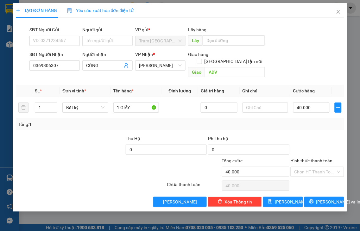
click at [317, 158] on label "Hình thức thanh toán" at bounding box center [312, 160] width 42 height 5
click at [317, 167] on input "Hình thức thanh toán" at bounding box center [315, 171] width 42 height 9
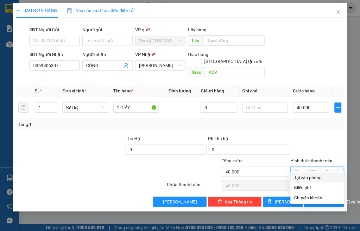
click at [318, 177] on div "Tại văn phòng" at bounding box center [317, 177] width 46 height 7
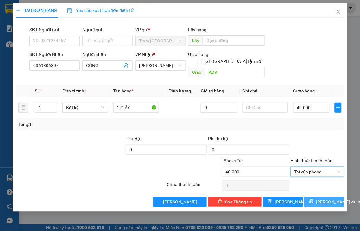
click at [320, 199] on span "[PERSON_NAME] và In" at bounding box center [338, 202] width 44 height 7
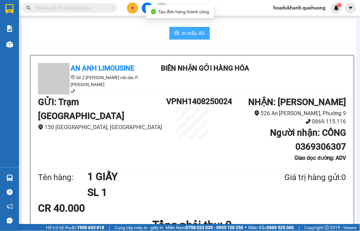
click at [182, 33] on span "In mẫu A5" at bounding box center [193, 33] width 23 height 8
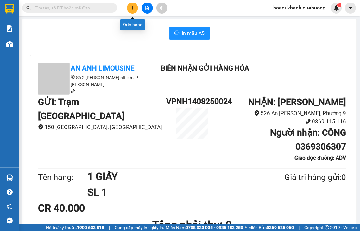
click at [133, 9] on icon "plus" at bounding box center [132, 8] width 4 height 4
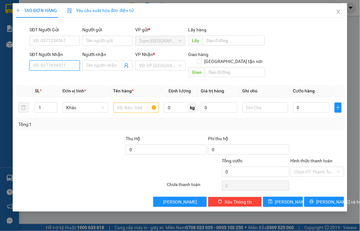
click at [67, 67] on input "SĐT Người Nhận" at bounding box center [54, 65] width 50 height 10
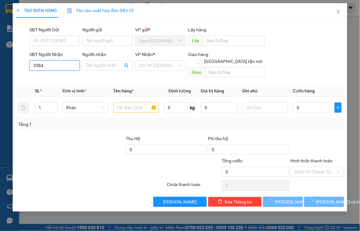
click at [66, 67] on input "3584" at bounding box center [54, 65] width 50 height 10
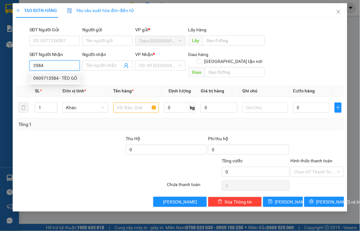
click at [67, 81] on div "0909713584 - TÈO GÔ" at bounding box center [55, 78] width 44 height 7
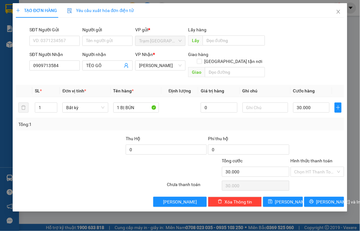
click at [324, 158] on label "Hình thức thanh toán" at bounding box center [312, 160] width 42 height 5
click at [324, 167] on input "Hình thức thanh toán" at bounding box center [315, 171] width 42 height 9
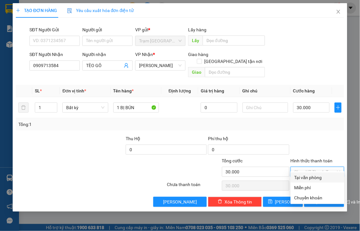
click at [316, 178] on div "Tại văn phòng" at bounding box center [317, 177] width 46 height 7
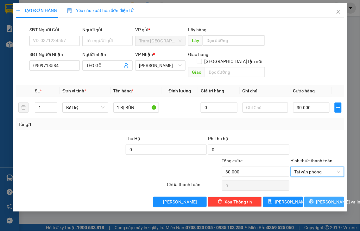
click at [327, 199] on span "[PERSON_NAME] và In" at bounding box center [338, 202] width 44 height 7
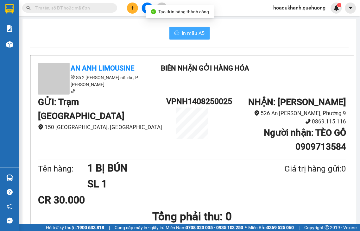
click at [194, 30] on span "In mẫu A5" at bounding box center [193, 33] width 23 height 8
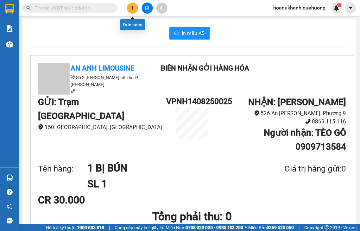
click at [132, 9] on icon "plus" at bounding box center [132, 8] width 4 height 4
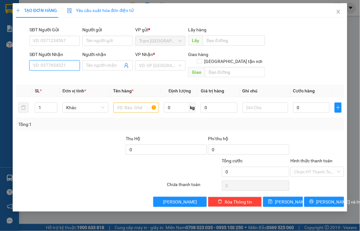
click at [73, 66] on input "SĐT Người Nhận" at bounding box center [54, 65] width 50 height 10
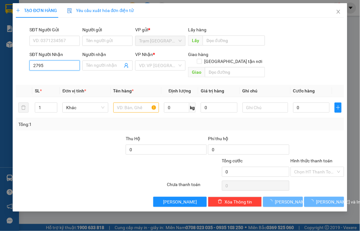
click at [73, 66] on input "2795" at bounding box center [54, 65] width 50 height 10
click at [66, 65] on input "2795" at bounding box center [54, 65] width 50 height 10
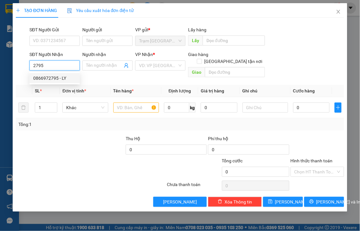
click at [58, 80] on div "0866972795 - LY" at bounding box center [54, 78] width 43 height 7
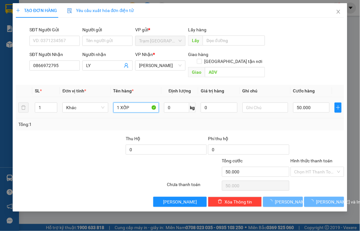
click at [163, 99] on tr "1 Khác 1 XỐP 0 kg 0 50.000" at bounding box center [180, 107] width 328 height 21
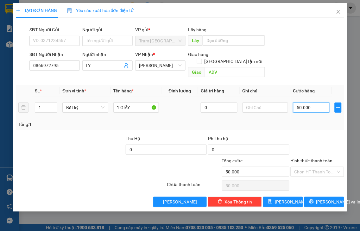
click at [320, 104] on input "50.000" at bounding box center [311, 108] width 36 height 10
click at [311, 158] on label "Hình thức thanh toán" at bounding box center [312, 160] width 42 height 5
click at [311, 167] on input "Hình thức thanh toán" at bounding box center [315, 171] width 42 height 9
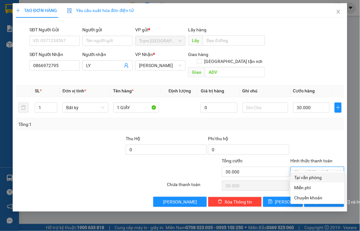
click at [318, 174] on div "Tại văn phòng" at bounding box center [317, 177] width 46 height 7
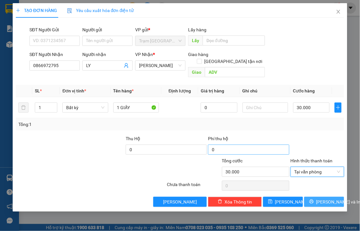
drag, startPoint x: 320, startPoint y: 195, endPoint x: 220, endPoint y: 139, distance: 114.5
click at [320, 199] on span "[PERSON_NAME] và In" at bounding box center [338, 202] width 44 height 7
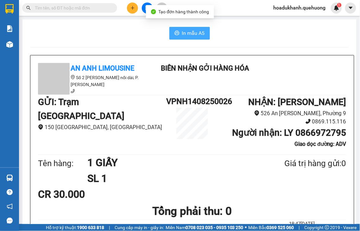
click at [186, 30] on span "In mẫu A5" at bounding box center [193, 33] width 23 height 8
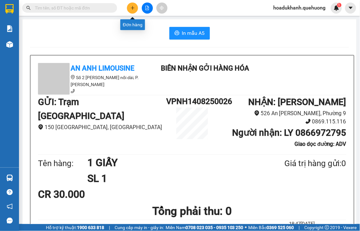
click at [134, 7] on icon "plus" at bounding box center [132, 8] width 4 height 4
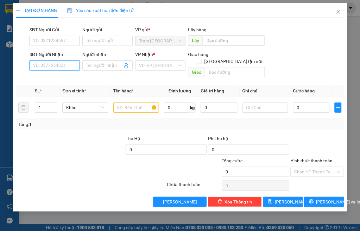
click at [62, 67] on input "SĐT Người Nhận" at bounding box center [54, 65] width 50 height 10
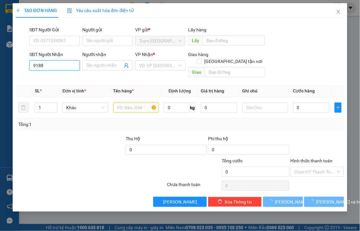
click at [61, 66] on input "9188" at bounding box center [54, 65] width 50 height 10
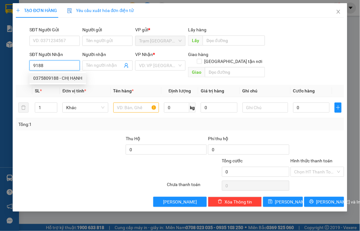
click at [60, 77] on div "0375809188 - CHỊ HẠNH" at bounding box center [57, 78] width 49 height 7
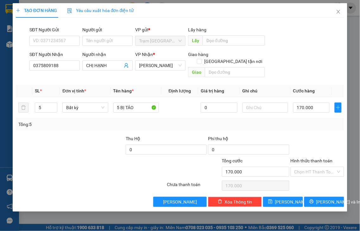
click at [312, 158] on label "Hình thức thanh toán" at bounding box center [312, 160] width 42 height 5
click at [312, 167] on input "Hình thức thanh toán" at bounding box center [315, 171] width 42 height 9
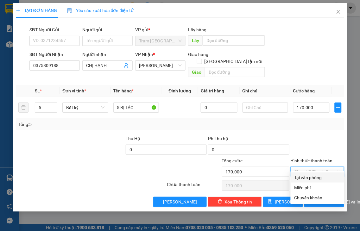
click at [315, 180] on div "Tại văn phòng" at bounding box center [317, 177] width 46 height 7
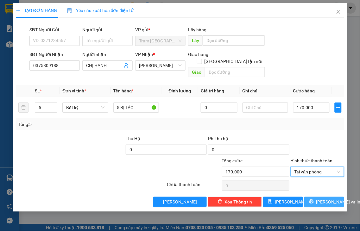
click at [318, 197] on button "[PERSON_NAME] và In" at bounding box center [324, 202] width 40 height 10
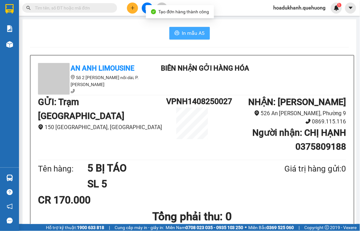
click at [194, 36] on span "In mẫu A5" at bounding box center [193, 33] width 23 height 8
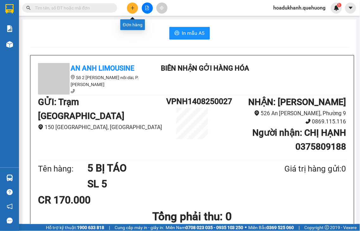
click at [130, 8] on button at bounding box center [132, 8] width 11 height 11
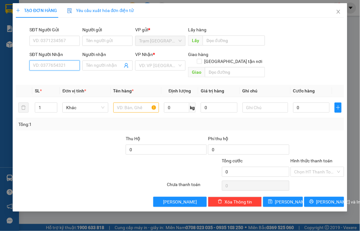
click at [51, 66] on input "SĐT Người Nhận" at bounding box center [54, 65] width 50 height 10
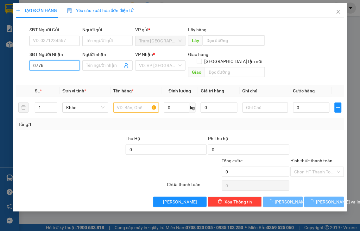
click at [52, 66] on input "0776" at bounding box center [54, 65] width 50 height 10
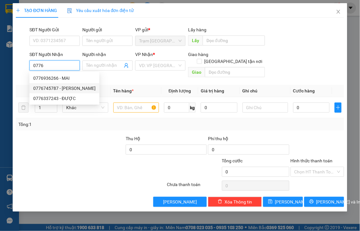
click at [54, 87] on div "0776745787 - [PERSON_NAME]" at bounding box center [64, 88] width 62 height 7
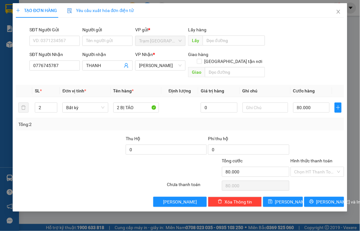
click at [313, 158] on label "Hình thức thanh toán" at bounding box center [312, 160] width 42 height 5
click at [313, 167] on input "Hình thức thanh toán" at bounding box center [315, 171] width 42 height 9
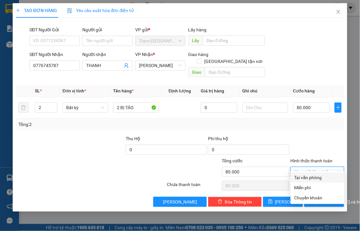
click at [319, 176] on div "Tại văn phòng" at bounding box center [317, 177] width 46 height 7
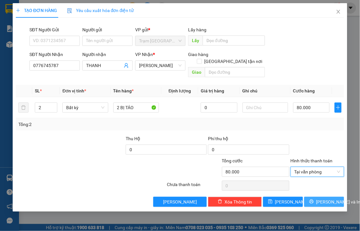
click at [323, 199] on span "[PERSON_NAME] và In" at bounding box center [338, 202] width 44 height 7
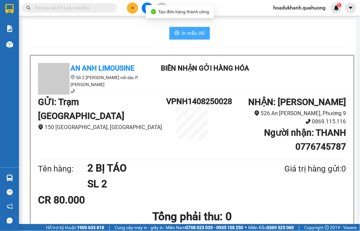
click at [185, 36] on span "In mẫu A5" at bounding box center [193, 33] width 23 height 8
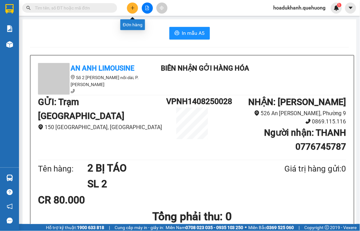
click at [135, 6] on icon "plus" at bounding box center [132, 8] width 4 height 4
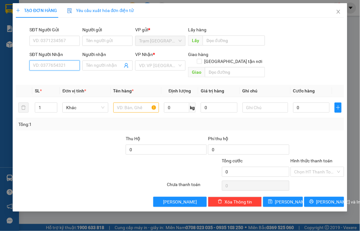
click at [62, 66] on input "SĐT Người Nhận" at bounding box center [54, 65] width 50 height 10
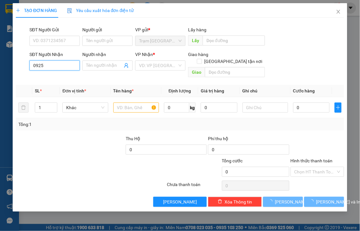
click at [62, 66] on input "0925" at bounding box center [54, 65] width 50 height 10
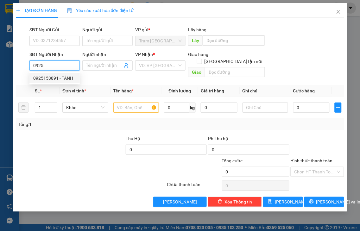
click at [60, 76] on div "0925153891 - TÁNH" at bounding box center [54, 78] width 43 height 7
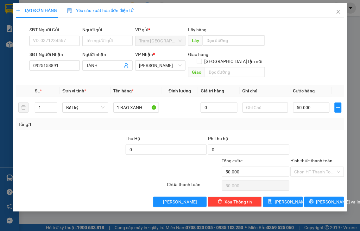
click at [309, 158] on label "Hình thức thanh toán" at bounding box center [312, 160] width 42 height 5
click at [309, 167] on input "Hình thức thanh toán" at bounding box center [315, 171] width 42 height 9
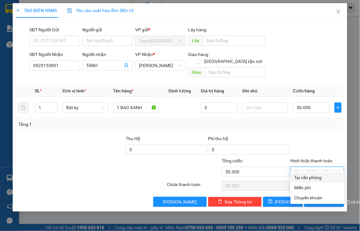
click at [314, 176] on div "Tại văn phòng" at bounding box center [317, 177] width 46 height 7
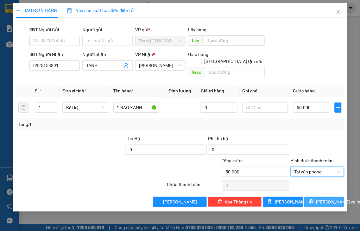
click at [325, 199] on span "[PERSON_NAME] và In" at bounding box center [338, 202] width 44 height 7
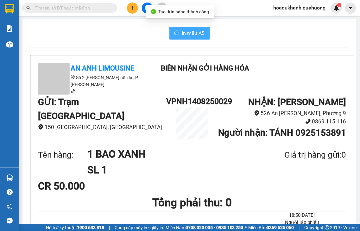
click at [178, 32] on button "In mẫu A5" at bounding box center [189, 33] width 41 height 13
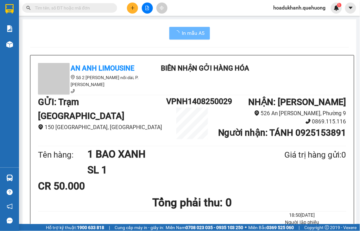
click at [133, 9] on icon "plus" at bounding box center [132, 8] width 4 height 4
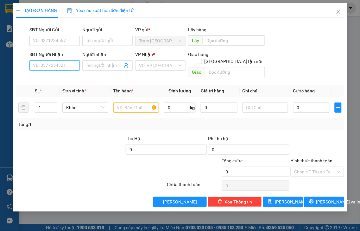
click at [72, 67] on input "SĐT Người Nhận" at bounding box center [54, 65] width 50 height 10
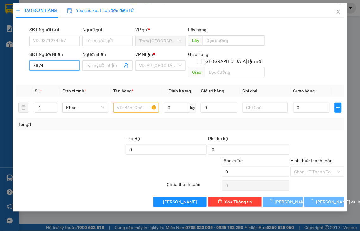
click at [70, 67] on input "3874" at bounding box center [54, 65] width 50 height 10
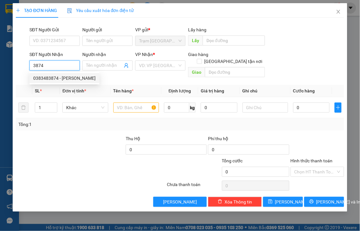
click at [67, 78] on div "0383483874 - [PERSON_NAME]" at bounding box center [64, 78] width 62 height 7
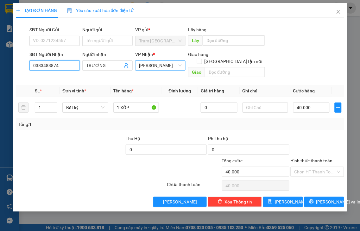
click at [177, 67] on span "[PERSON_NAME]" at bounding box center [160, 65] width 43 height 9
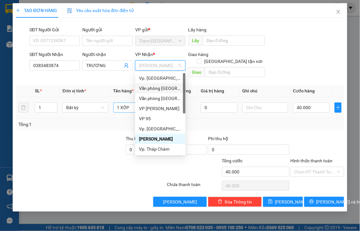
drag, startPoint x: 168, startPoint y: 89, endPoint x: 138, endPoint y: 101, distance: 32.2
click at [168, 89] on div "Văn phòng [GEOGRAPHIC_DATA]" at bounding box center [160, 88] width 43 height 7
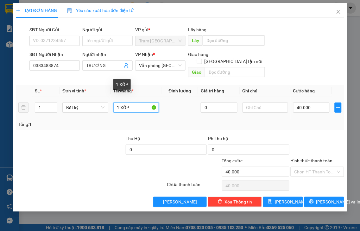
click at [142, 103] on input "1 XỐP" at bounding box center [136, 108] width 46 height 10
click at [300, 158] on label "Hình thức thanh toán" at bounding box center [312, 160] width 42 height 5
click at [300, 167] on input "Hình thức thanh toán" at bounding box center [315, 171] width 42 height 9
click at [300, 158] on label "Hình thức thanh toán" at bounding box center [312, 160] width 42 height 5
click at [300, 167] on input "Hình thức thanh toán" at bounding box center [315, 171] width 42 height 9
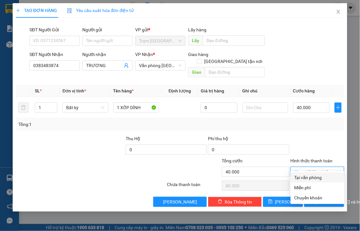
click at [304, 177] on div "Tại văn phòng" at bounding box center [317, 177] width 46 height 7
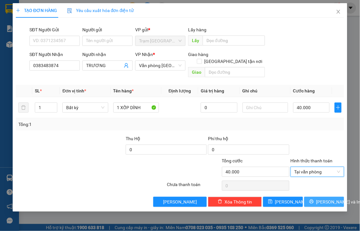
click at [324, 199] on span "[PERSON_NAME] và In" at bounding box center [338, 202] width 44 height 7
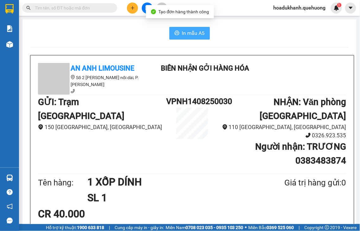
click at [182, 33] on span "In mẫu A5" at bounding box center [193, 33] width 23 height 8
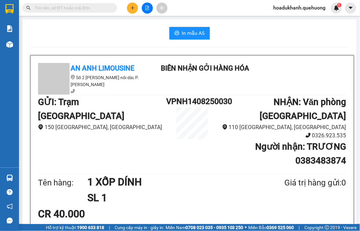
click at [128, 10] on button at bounding box center [132, 8] width 11 height 11
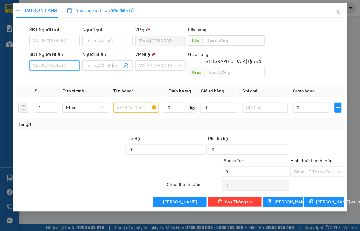
click at [60, 69] on input "SĐT Người Nhận" at bounding box center [54, 65] width 50 height 10
click at [65, 67] on input "6872" at bounding box center [54, 65] width 50 height 10
click at [62, 79] on div "0906776872 - HAI" at bounding box center [54, 78] width 43 height 7
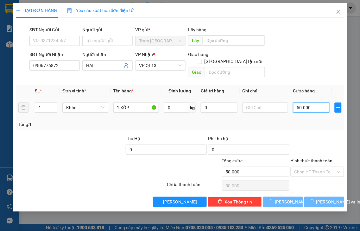
click at [325, 103] on input "50.000" at bounding box center [311, 108] width 36 height 10
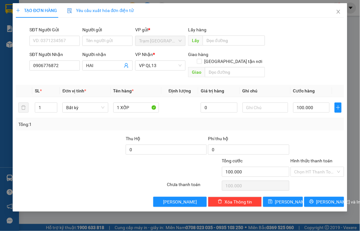
click at [305, 158] on label "Hình thức thanh toán" at bounding box center [312, 160] width 42 height 5
click at [305, 167] on input "Hình thức thanh toán" at bounding box center [315, 171] width 42 height 9
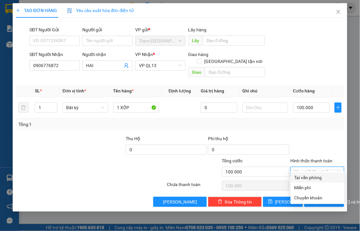
click at [312, 180] on div "Tại văn phòng" at bounding box center [317, 177] width 46 height 7
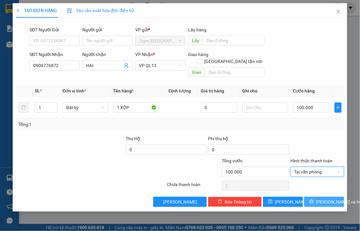
click at [321, 199] on span "[PERSON_NAME] và In" at bounding box center [338, 202] width 44 height 7
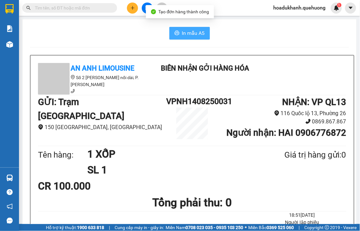
click at [184, 32] on span "In mẫu A5" at bounding box center [193, 33] width 23 height 8
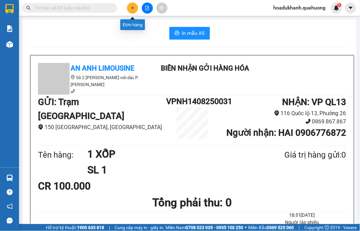
click at [132, 6] on icon "plus" at bounding box center [132, 8] width 4 height 4
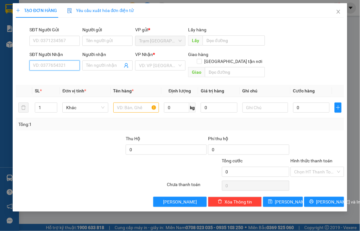
click at [64, 65] on input "SĐT Người Nhận" at bounding box center [54, 65] width 50 height 10
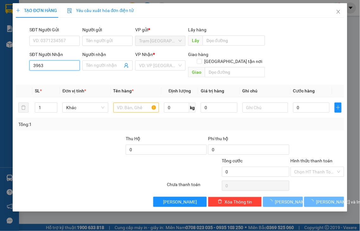
click at [64, 65] on input "3963" at bounding box center [54, 65] width 50 height 10
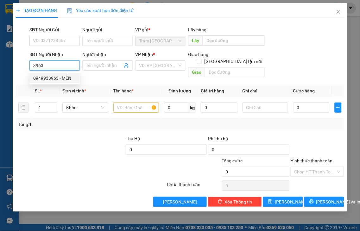
click at [59, 78] on div "0949933963 - MẾN" at bounding box center [54, 78] width 43 height 7
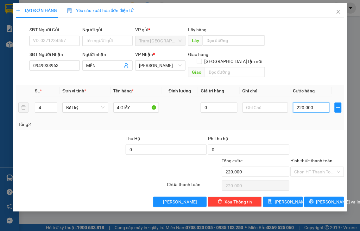
click at [314, 103] on input "220.000" at bounding box center [311, 108] width 36 height 10
click at [311, 158] on label "Hình thức thanh toán" at bounding box center [312, 160] width 42 height 5
click at [311, 167] on input "Hình thức thanh toán" at bounding box center [315, 171] width 42 height 9
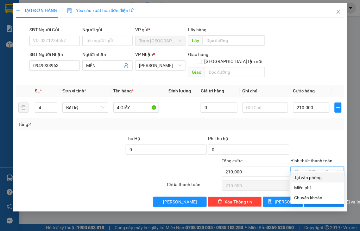
click at [314, 178] on div "Tại văn phòng" at bounding box center [317, 177] width 46 height 7
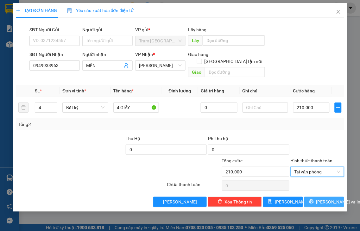
click at [320, 199] on span "[PERSON_NAME] và In" at bounding box center [338, 202] width 44 height 7
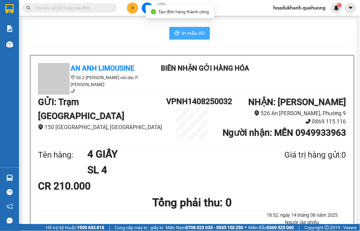
click at [197, 35] on span "In mẫu A5" at bounding box center [193, 33] width 23 height 8
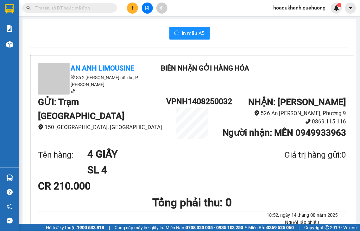
click at [131, 11] on button at bounding box center [132, 8] width 11 height 11
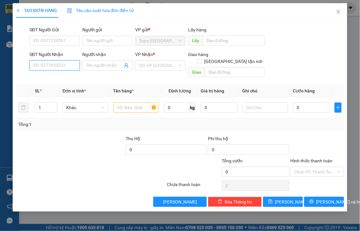
click at [64, 67] on input "SĐT Người Nhận" at bounding box center [54, 65] width 50 height 10
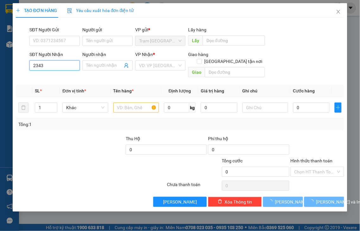
click at [64, 67] on input "2343" at bounding box center [54, 65] width 50 height 10
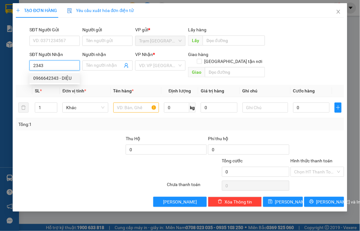
click at [59, 77] on div "0966642343 - DIỆU" at bounding box center [54, 78] width 43 height 7
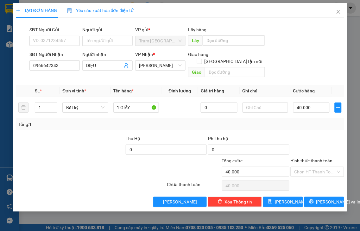
click at [319, 158] on label "Hình thức thanh toán" at bounding box center [312, 160] width 42 height 5
click at [319, 167] on input "Hình thức thanh toán" at bounding box center [315, 171] width 42 height 9
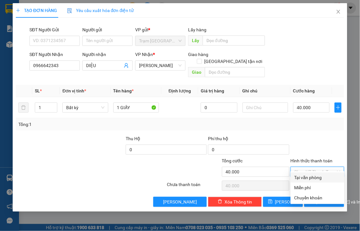
click at [319, 177] on div "Tại văn phòng" at bounding box center [317, 177] width 46 height 7
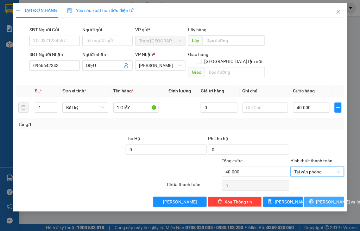
click at [322, 199] on span "[PERSON_NAME] và In" at bounding box center [338, 202] width 44 height 7
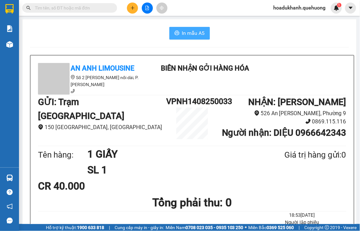
click at [191, 34] on span "In mẫu A5" at bounding box center [193, 33] width 23 height 8
click at [129, 9] on button at bounding box center [132, 8] width 11 height 11
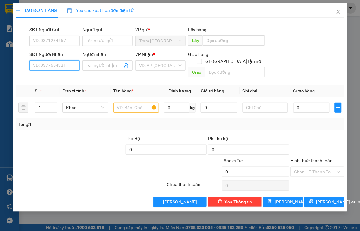
click at [64, 66] on input "SĐT Người Nhận" at bounding box center [54, 65] width 50 height 10
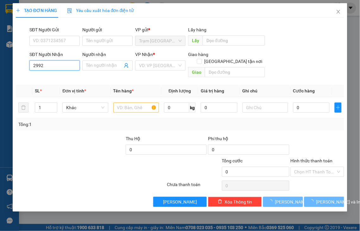
click at [64, 66] on input "2992" at bounding box center [54, 65] width 50 height 10
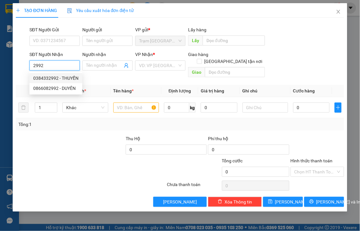
click at [62, 77] on div "0384332992 - THUYỀN" at bounding box center [55, 78] width 45 height 7
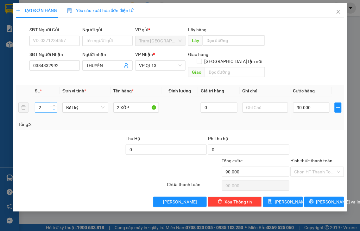
click at [54, 109] on icon "down" at bounding box center [54, 110] width 2 height 2
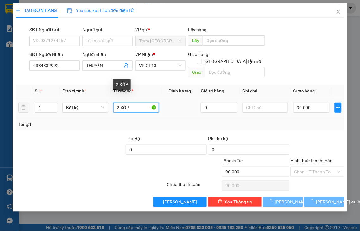
drag, startPoint x: 119, startPoint y: 98, endPoint x: 142, endPoint y: 100, distance: 22.6
click at [116, 103] on input "2 XỐP" at bounding box center [136, 108] width 46 height 10
click at [142, 103] on input "1 XỐP" at bounding box center [136, 108] width 46 height 10
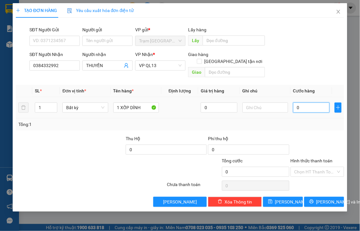
click at [306, 103] on input "0" at bounding box center [311, 108] width 36 height 10
click at [311, 158] on label "Hình thức thanh toán" at bounding box center [312, 160] width 42 height 5
click at [311, 167] on input "Hình thức thanh toán" at bounding box center [315, 171] width 42 height 9
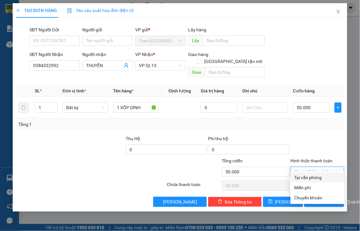
click at [314, 177] on div "Tại văn phòng" at bounding box center [317, 177] width 46 height 7
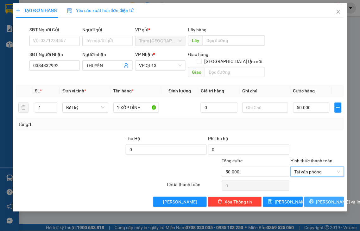
click at [324, 199] on span "[PERSON_NAME] và In" at bounding box center [338, 202] width 44 height 7
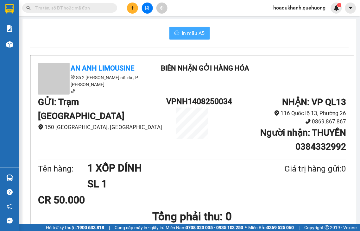
click at [177, 34] on button "In mẫu A5" at bounding box center [189, 33] width 41 height 13
click at [134, 9] on icon "plus" at bounding box center [132, 8] width 4 height 4
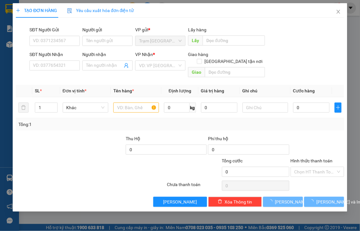
click at [68, 64] on div "TẠO ĐƠN HÀNG Yêu cầu xuất hóa đơn điện tử Transit Pickup Surcharge Ids Transit …" at bounding box center [180, 115] width 360 height 231
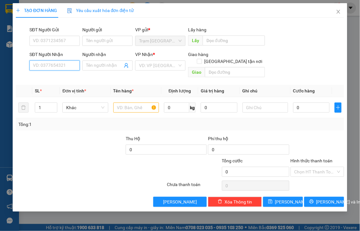
click at [68, 64] on input "SĐT Người Nhận" at bounding box center [54, 65] width 50 height 10
click at [115, 66] on input "Người nhận" at bounding box center [104, 65] width 36 height 7
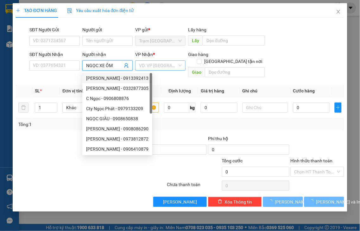
click at [158, 66] on input "search" at bounding box center [158, 65] width 38 height 9
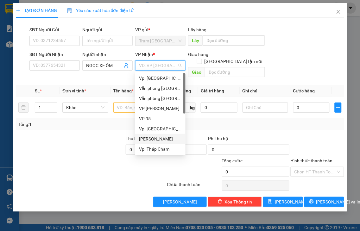
click at [160, 140] on div "[PERSON_NAME]" at bounding box center [160, 139] width 43 height 7
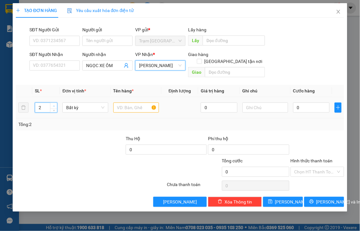
click at [54, 105] on icon "up" at bounding box center [54, 106] width 2 height 2
click at [121, 103] on input "text" at bounding box center [136, 108] width 46 height 10
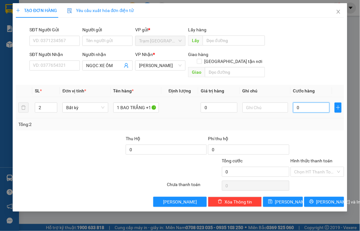
click at [305, 103] on input "0" at bounding box center [311, 108] width 36 height 10
click at [312, 158] on label "Hình thức thanh toán" at bounding box center [312, 160] width 42 height 5
click at [312, 167] on input "Hình thức thanh toán" at bounding box center [315, 171] width 42 height 9
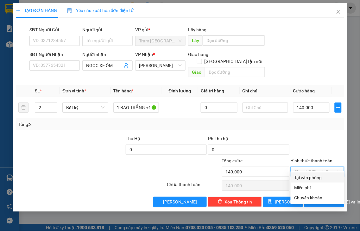
click at [315, 175] on div "Tại văn phòng" at bounding box center [317, 177] width 46 height 7
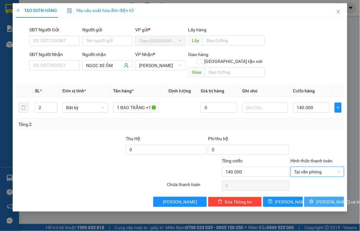
click at [321, 199] on span "[PERSON_NAME] và In" at bounding box center [338, 202] width 44 height 7
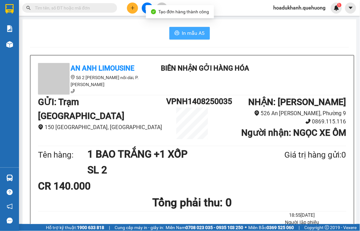
click at [194, 32] on span "In mẫu A5" at bounding box center [193, 33] width 23 height 8
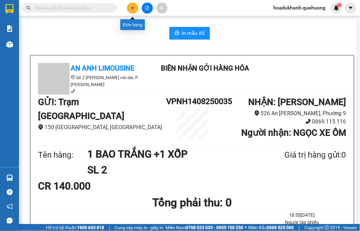
click at [132, 9] on icon "plus" at bounding box center [132, 8] width 4 height 4
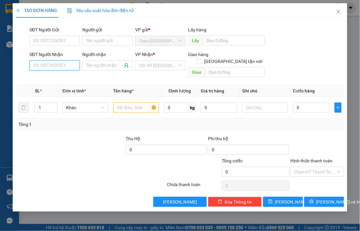
click at [57, 66] on input "SĐT Người Nhận" at bounding box center [54, 65] width 50 height 10
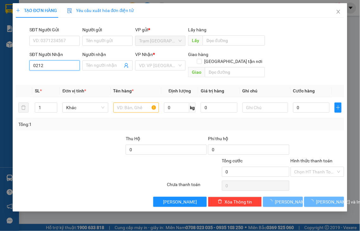
click at [57, 66] on input "0212" at bounding box center [54, 65] width 50 height 10
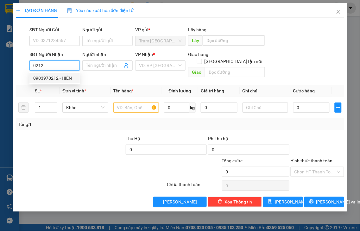
click at [50, 79] on div "0903970212 - HIỀN" at bounding box center [54, 78] width 43 height 7
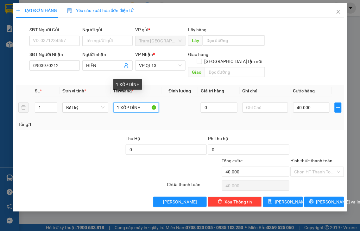
drag, startPoint x: 128, startPoint y: 99, endPoint x: 182, endPoint y: 96, distance: 53.9
click at [182, 97] on tr "1 Bất kỳ 1 XỐP DÍNH 0 40.000" at bounding box center [180, 107] width 328 height 21
click at [315, 158] on label "Hình thức thanh toán" at bounding box center [312, 160] width 42 height 5
click at [315, 167] on input "Hình thức thanh toán" at bounding box center [315, 171] width 42 height 9
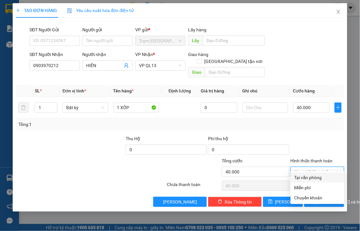
click at [311, 177] on div "Tại văn phòng" at bounding box center [317, 177] width 46 height 7
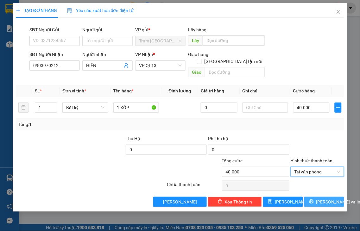
click at [311, 197] on button "[PERSON_NAME] và In" at bounding box center [324, 202] width 40 height 10
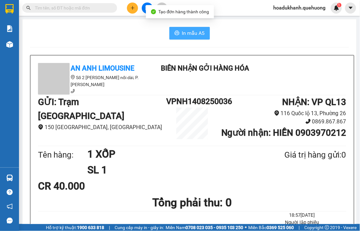
click at [195, 33] on span "In mẫu A5" at bounding box center [193, 33] width 23 height 8
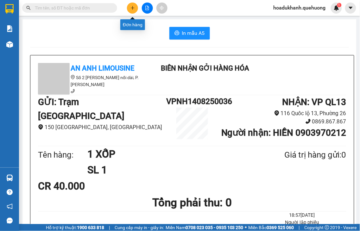
click at [132, 10] on icon "plus" at bounding box center [132, 8] width 4 height 4
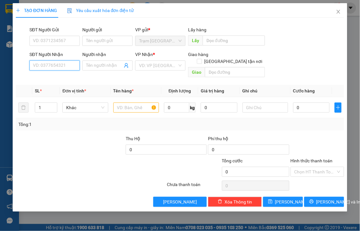
click at [60, 64] on input "SĐT Người Nhận" at bounding box center [54, 65] width 50 height 10
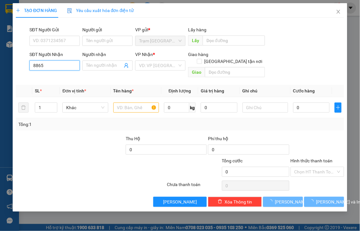
click at [60, 64] on input "8865" at bounding box center [54, 65] width 50 height 10
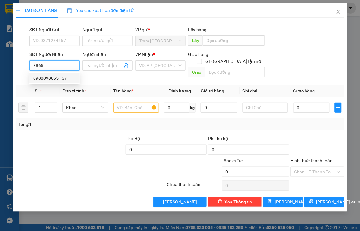
click at [58, 77] on div "0988098865 - SỸ" at bounding box center [54, 78] width 43 height 7
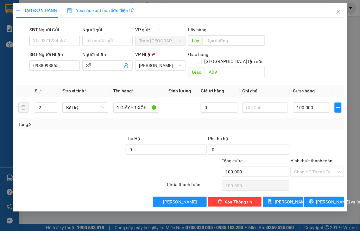
click at [318, 158] on label "Hình thức thanh toán" at bounding box center [312, 160] width 42 height 5
click at [318, 167] on input "Hình thức thanh toán" at bounding box center [315, 171] width 42 height 9
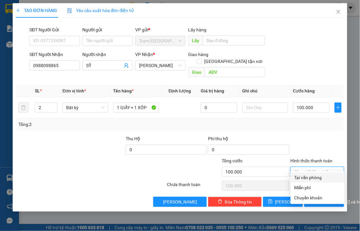
drag, startPoint x: 318, startPoint y: 177, endPoint x: 320, endPoint y: 181, distance: 4.4
click at [318, 177] on div "Tại văn phòng" at bounding box center [317, 177] width 46 height 7
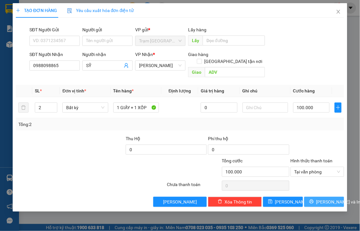
click at [322, 199] on span "[PERSON_NAME] và In" at bounding box center [338, 202] width 44 height 7
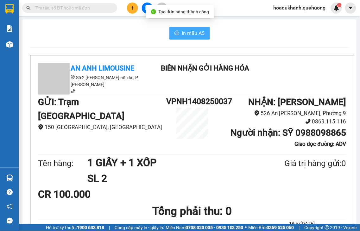
click at [192, 33] on span "In mẫu A5" at bounding box center [193, 33] width 23 height 8
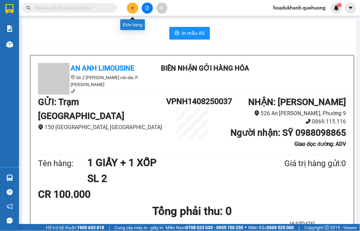
click at [130, 5] on button at bounding box center [132, 8] width 11 height 11
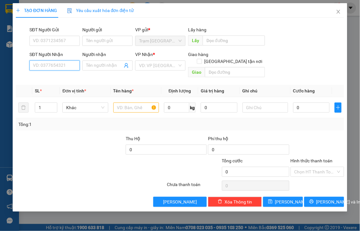
drag, startPoint x: 64, startPoint y: 66, endPoint x: 67, endPoint y: 59, distance: 7.7
click at [66, 61] on input "SĐT Người Nhận" at bounding box center [54, 65] width 50 height 10
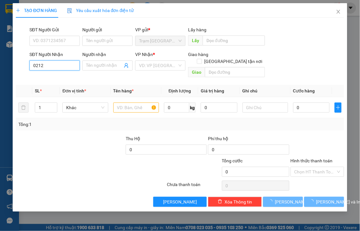
click at [65, 64] on input "0212" at bounding box center [54, 65] width 50 height 10
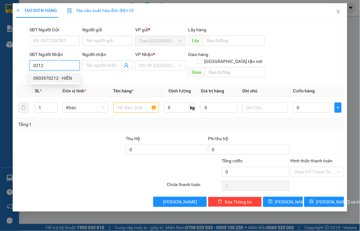
click at [62, 77] on div "0903970212 - HIỀN" at bounding box center [54, 78] width 43 height 7
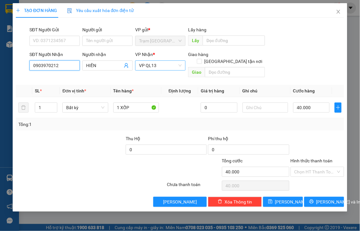
click at [173, 66] on span "VP QL13" at bounding box center [160, 65] width 43 height 9
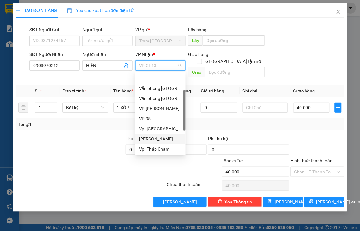
drag, startPoint x: 163, startPoint y: 118, endPoint x: 124, endPoint y: 102, distance: 42.0
click at [162, 136] on div "[PERSON_NAME]" at bounding box center [160, 139] width 43 height 7
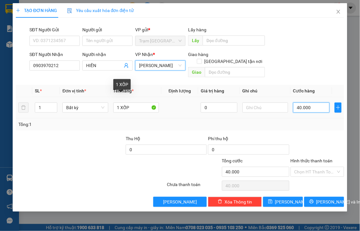
click at [320, 103] on input "40.000" at bounding box center [311, 108] width 36 height 10
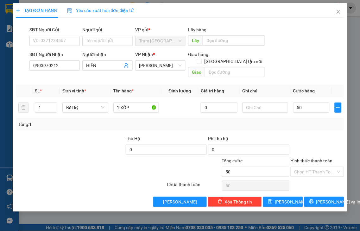
click at [318, 158] on label "Hình thức thanh toán" at bounding box center [312, 160] width 42 height 5
click at [318, 167] on input "Hình thức thanh toán" at bounding box center [315, 171] width 42 height 9
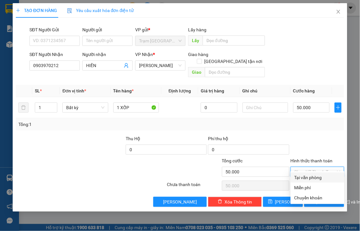
click at [317, 178] on div "Tại văn phòng" at bounding box center [317, 177] width 46 height 7
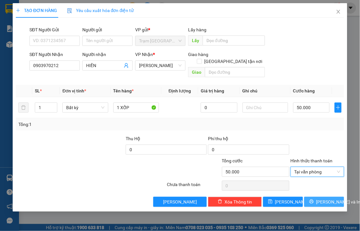
click at [320, 199] on span "[PERSON_NAME] và In" at bounding box center [338, 202] width 44 height 7
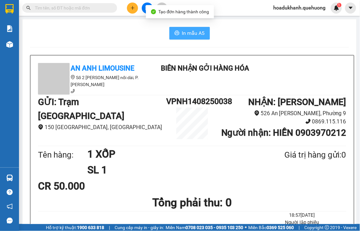
click at [197, 32] on span "In mẫu A5" at bounding box center [193, 33] width 23 height 8
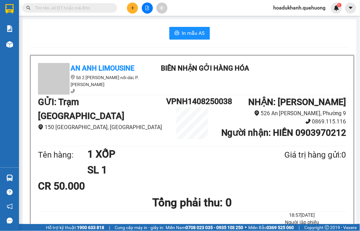
click at [132, 9] on icon "plus" at bounding box center [132, 8] width 4 height 4
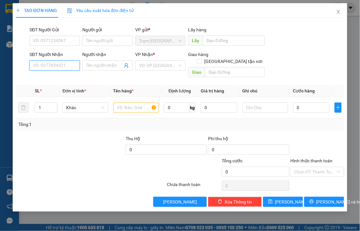
click at [64, 64] on input "SĐT Người Nhận" at bounding box center [54, 65] width 50 height 10
click at [64, 64] on input "0721" at bounding box center [54, 65] width 50 height 10
click at [62, 65] on input "0721" at bounding box center [54, 65] width 50 height 10
click at [62, 79] on div "0903350721 - NHIỄU" at bounding box center [54, 78] width 43 height 7
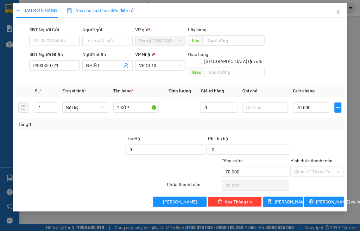
click at [314, 158] on label "Hình thức thanh toán" at bounding box center [312, 160] width 42 height 5
click at [314, 167] on input "Hình thức thanh toán" at bounding box center [315, 171] width 42 height 9
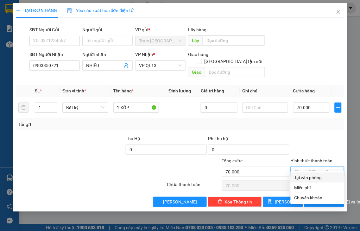
click at [312, 178] on div "Tại văn phòng" at bounding box center [317, 177] width 46 height 7
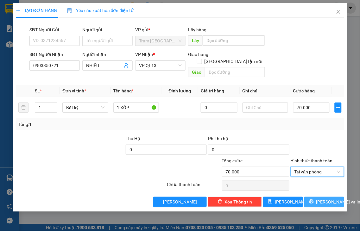
click at [321, 199] on span "[PERSON_NAME] và In" at bounding box center [338, 202] width 44 height 7
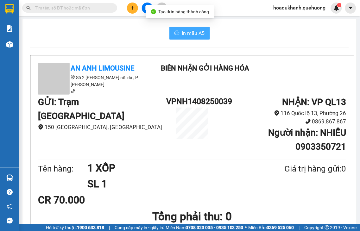
click at [194, 36] on span "In mẫu A5" at bounding box center [193, 33] width 23 height 8
click at [131, 9] on icon "plus" at bounding box center [132, 8] width 4 height 4
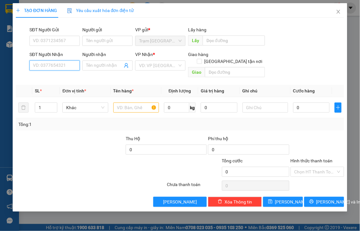
click at [71, 67] on input "SĐT Người Nhận" at bounding box center [54, 65] width 50 height 10
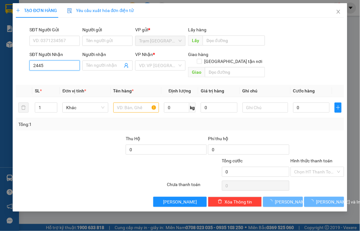
click at [71, 67] on input "2445" at bounding box center [54, 65] width 50 height 10
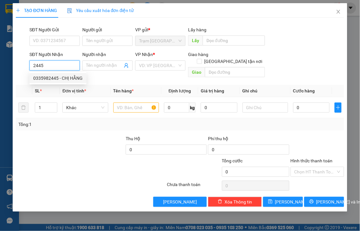
click at [68, 79] on div "0335982445 - CHỊ HẰNG" at bounding box center [57, 78] width 49 height 7
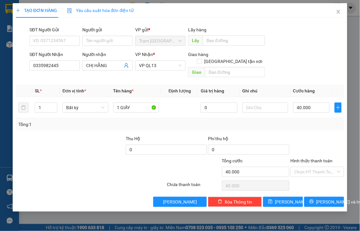
click at [319, 158] on label "Hình thức thanh toán" at bounding box center [312, 160] width 42 height 5
click at [319, 167] on input "Hình thức thanh toán" at bounding box center [315, 171] width 42 height 9
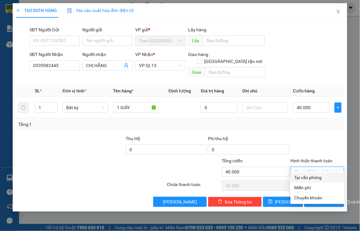
click at [319, 178] on div "Tại văn phòng" at bounding box center [317, 177] width 46 height 7
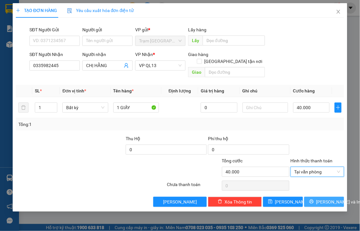
click at [322, 199] on span "[PERSON_NAME] và In" at bounding box center [338, 202] width 44 height 7
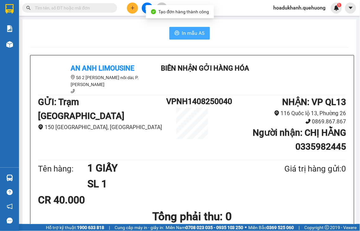
click at [182, 35] on span "In mẫu A5" at bounding box center [193, 33] width 23 height 8
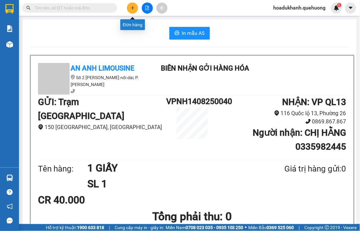
click at [131, 6] on icon "plus" at bounding box center [132, 8] width 4 height 4
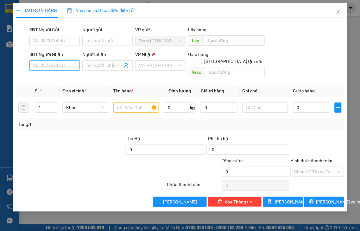
click at [60, 67] on input "SĐT Người Nhận" at bounding box center [54, 65] width 50 height 10
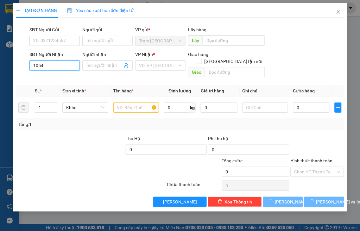
click at [54, 67] on input "1054" at bounding box center [54, 65] width 50 height 10
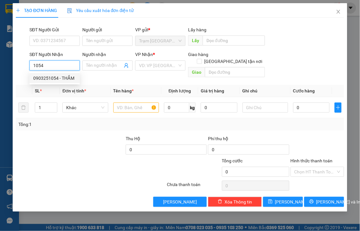
click at [56, 78] on div "0903251054 - THẮM" at bounding box center [54, 78] width 43 height 7
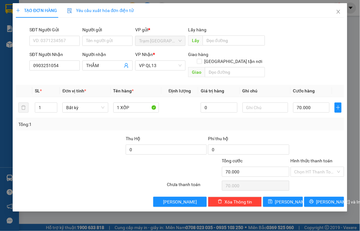
click at [322, 158] on label "Hình thức thanh toán" at bounding box center [312, 160] width 42 height 5
click at [322, 167] on input "Hình thức thanh toán" at bounding box center [315, 171] width 42 height 9
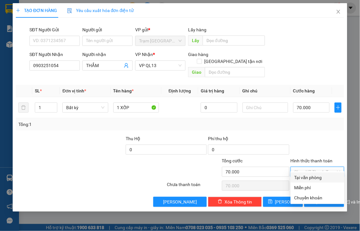
click at [318, 177] on div "Tại văn phòng" at bounding box center [317, 177] width 46 height 7
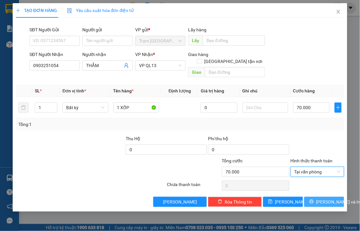
click at [325, 199] on span "[PERSON_NAME] và In" at bounding box center [338, 202] width 44 height 7
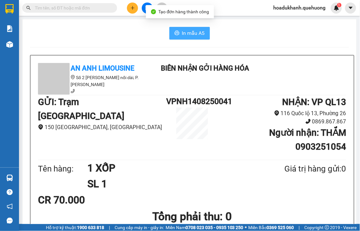
click at [194, 35] on span "In mẫu A5" at bounding box center [193, 33] width 23 height 8
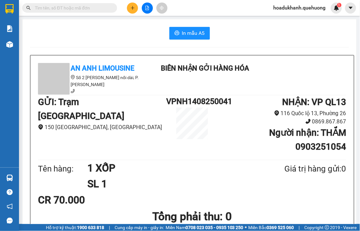
click at [131, 11] on button at bounding box center [132, 8] width 11 height 11
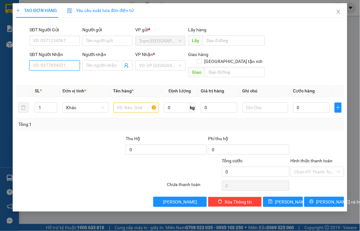
click at [76, 65] on input "SĐT Người Nhận" at bounding box center [54, 65] width 50 height 10
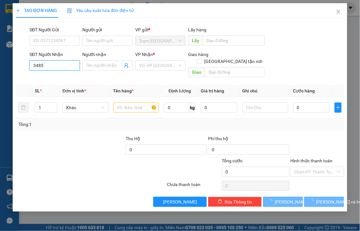
click at [75, 65] on input "3485" at bounding box center [54, 65] width 50 height 10
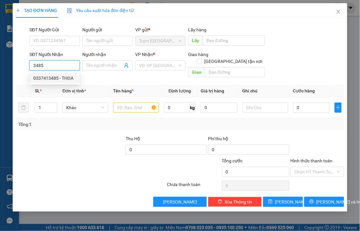
click at [59, 76] on div "0337413485 - THOA" at bounding box center [54, 78] width 43 height 7
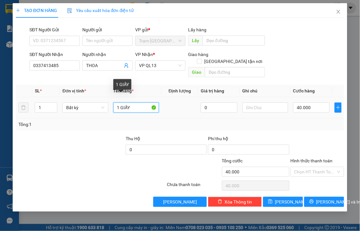
drag, startPoint x: 120, startPoint y: 99, endPoint x: 198, endPoint y: 96, distance: 77.3
click at [198, 98] on tr "1 Bất kỳ 1 GIẤY 0 40.000" at bounding box center [180, 107] width 328 height 21
click at [317, 103] on input "40.000" at bounding box center [311, 108] width 36 height 10
click at [328, 158] on label "Hình thức thanh toán" at bounding box center [312, 160] width 42 height 5
click at [328, 167] on input "Hình thức thanh toán" at bounding box center [315, 171] width 42 height 9
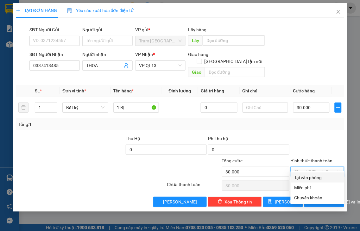
click at [321, 175] on div "Tại văn phòng" at bounding box center [317, 177] width 46 height 7
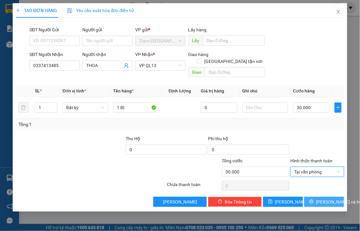
click at [321, 199] on span "[PERSON_NAME] và In" at bounding box center [338, 202] width 44 height 7
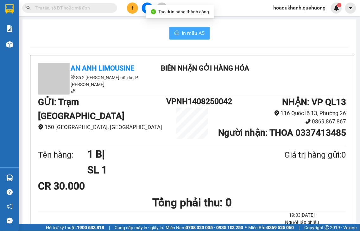
click at [182, 31] on span "In mẫu A5" at bounding box center [193, 33] width 23 height 8
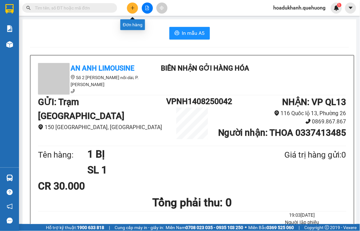
click at [131, 10] on button at bounding box center [132, 8] width 11 height 11
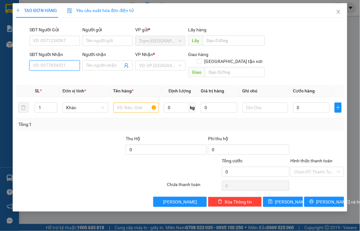
click at [72, 66] on input "SĐT Người Nhận" at bounding box center [54, 65] width 50 height 10
click at [62, 80] on div "0362508377 - TƯ" at bounding box center [54, 78] width 43 height 7
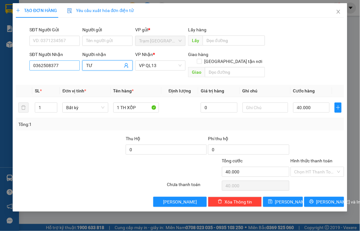
drag, startPoint x: 93, startPoint y: 63, endPoint x: 76, endPoint y: 70, distance: 18.7
click at [77, 70] on div "SĐT Người Nhận 0362508377 Người nhận TƯ TƯ VP Nhận * VP QL13 Giao hàng Giao tận…" at bounding box center [186, 65] width 317 height 29
click at [52, 104] on span "up" at bounding box center [54, 106] width 4 height 4
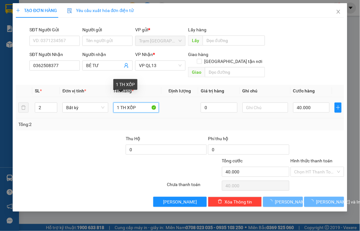
drag, startPoint x: 127, startPoint y: 100, endPoint x: 87, endPoint y: 109, distance: 40.3
click at [87, 109] on tr "2 Bất kỳ 1 TH XỐP 0 40.000" at bounding box center [180, 107] width 328 height 21
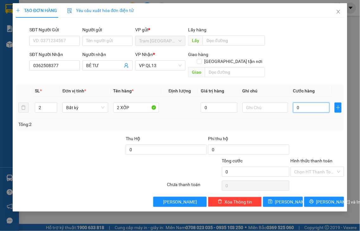
click at [307, 103] on input "0" at bounding box center [311, 108] width 36 height 10
click at [310, 158] on label "Hình thức thanh toán" at bounding box center [312, 160] width 42 height 5
click at [310, 167] on input "Hình thức thanh toán" at bounding box center [315, 171] width 42 height 9
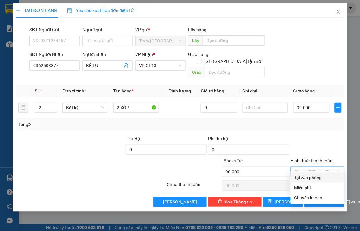
click at [310, 177] on div "Tại văn phòng" at bounding box center [317, 177] width 46 height 7
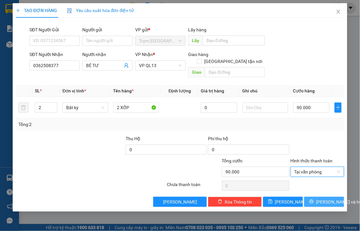
click at [314, 199] on icon "printer" at bounding box center [311, 201] width 4 height 4
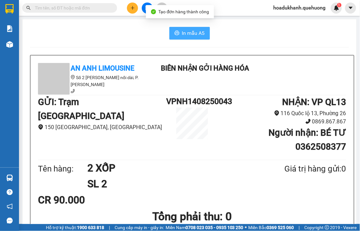
click at [192, 34] on span "In mẫu A5" at bounding box center [193, 33] width 23 height 8
click at [133, 11] on button at bounding box center [132, 8] width 11 height 11
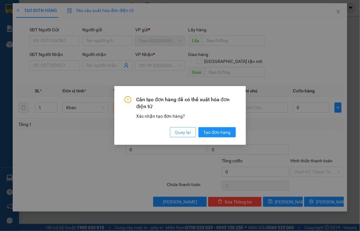
click at [184, 133] on span "Quay lại" at bounding box center [183, 132] width 16 height 7
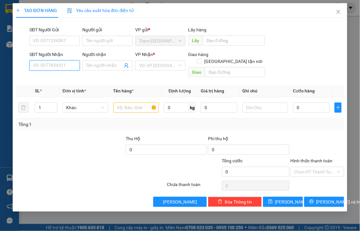
click at [60, 68] on input "SĐT Người Nhận" at bounding box center [54, 65] width 50 height 10
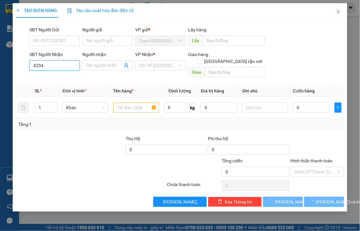
click at [60, 68] on input "4234" at bounding box center [54, 65] width 50 height 10
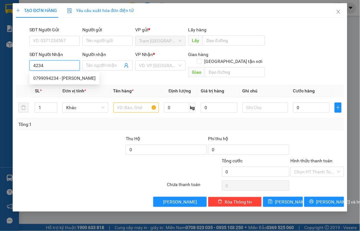
click at [60, 68] on input "4234" at bounding box center [54, 65] width 50 height 10
click at [60, 77] on div "0799094234 - [PERSON_NAME]" at bounding box center [64, 78] width 62 height 7
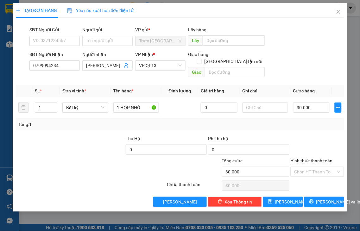
click at [322, 158] on label "Hình thức thanh toán" at bounding box center [312, 160] width 42 height 5
click at [322, 167] on input "Hình thức thanh toán" at bounding box center [315, 171] width 42 height 9
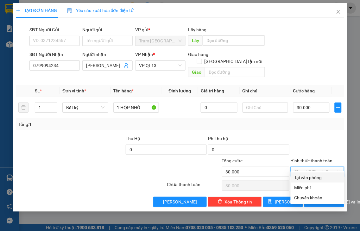
click at [318, 180] on div "Tại văn phòng" at bounding box center [317, 177] width 46 height 7
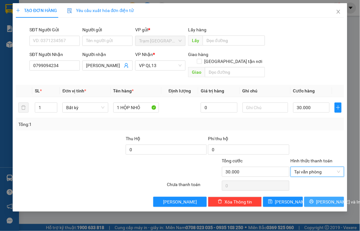
click at [319, 199] on span "[PERSON_NAME] và In" at bounding box center [338, 202] width 44 height 7
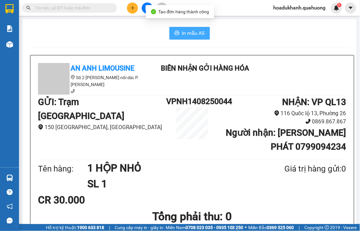
click at [189, 34] on span "In mẫu A5" at bounding box center [193, 33] width 23 height 8
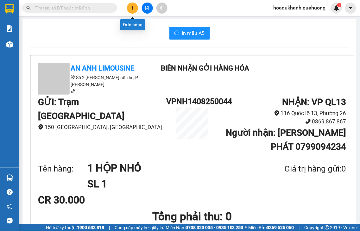
click at [134, 8] on icon "plus" at bounding box center [132, 8] width 3 height 0
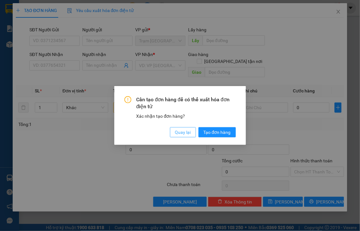
drag, startPoint x: 179, startPoint y: 132, endPoint x: 145, endPoint y: 103, distance: 44.6
click at [177, 131] on span "Quay lại" at bounding box center [183, 132] width 16 height 7
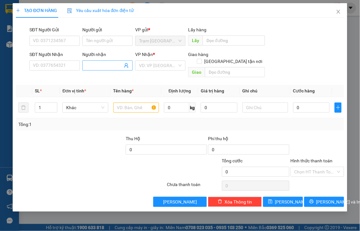
click at [117, 64] on input "Người nhận" at bounding box center [104, 65] width 36 height 7
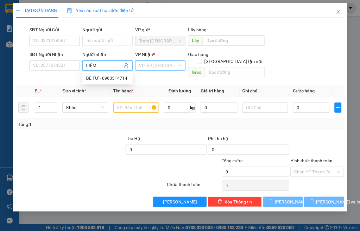
click at [165, 66] on input "search" at bounding box center [158, 65] width 38 height 9
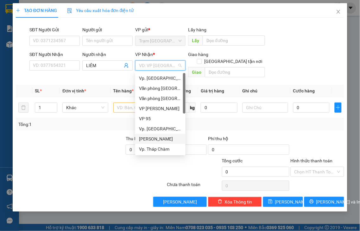
drag, startPoint x: 161, startPoint y: 140, endPoint x: 123, endPoint y: 111, distance: 48.0
click at [161, 140] on div "[PERSON_NAME]" at bounding box center [160, 139] width 43 height 7
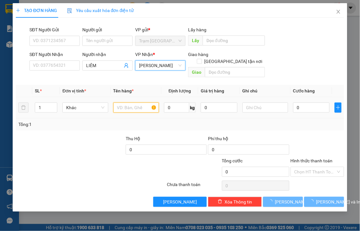
click at [122, 103] on input "text" at bounding box center [136, 108] width 46 height 10
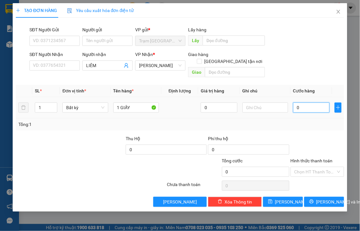
click at [312, 104] on input "0" at bounding box center [311, 108] width 36 height 10
click at [312, 158] on label "Hình thức thanh toán" at bounding box center [312, 160] width 42 height 5
click at [312, 167] on input "Hình thức thanh toán" at bounding box center [315, 171] width 42 height 9
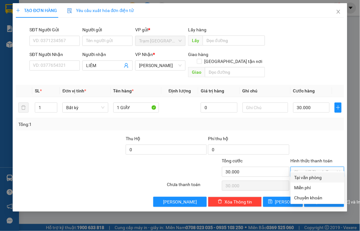
click at [318, 178] on div "Tại văn phòng" at bounding box center [317, 177] width 46 height 7
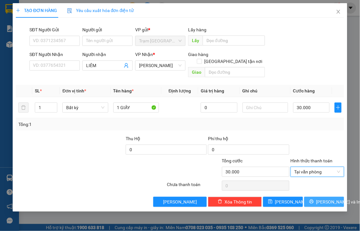
click at [321, 199] on span "[PERSON_NAME] và In" at bounding box center [338, 202] width 44 height 7
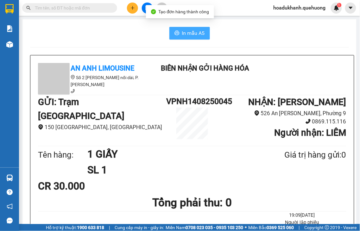
click at [183, 34] on span "In mẫu A5" at bounding box center [193, 33] width 23 height 8
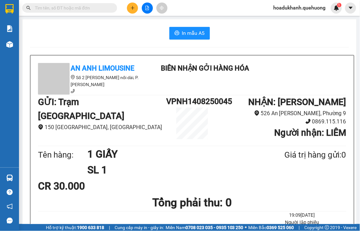
click at [131, 6] on icon "plus" at bounding box center [132, 8] width 4 height 4
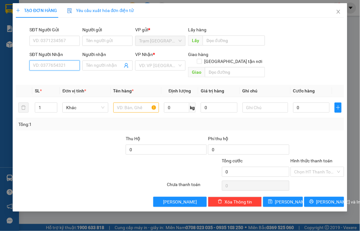
click at [56, 66] on input "SĐT Người Nhận" at bounding box center [54, 65] width 50 height 10
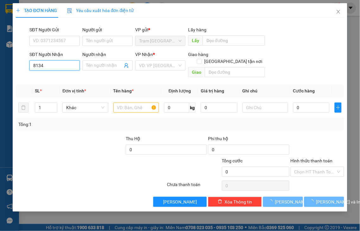
click at [59, 68] on input "8134" at bounding box center [54, 65] width 50 height 10
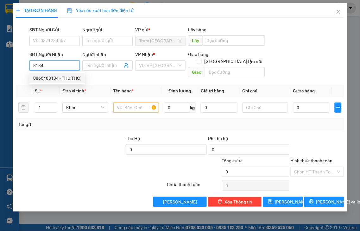
click at [62, 78] on div "0866488134 - THU THƠ" at bounding box center [57, 78] width 48 height 7
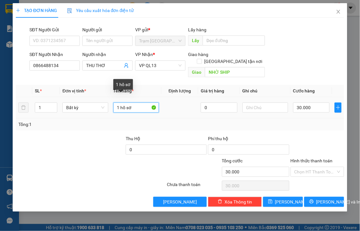
drag, startPoint x: 120, startPoint y: 99, endPoint x: 149, endPoint y: 97, distance: 29.2
click at [149, 103] on input "1 hồ sơ" at bounding box center [136, 108] width 46 height 10
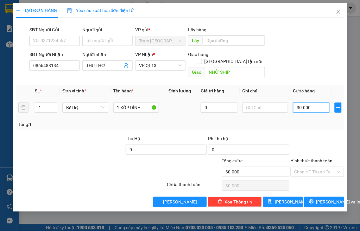
click at [315, 103] on input "30.000" at bounding box center [311, 108] width 36 height 10
click at [312, 158] on label "Hình thức thanh toán" at bounding box center [312, 160] width 42 height 5
click at [312, 167] on input "Hình thức thanh toán" at bounding box center [315, 171] width 42 height 9
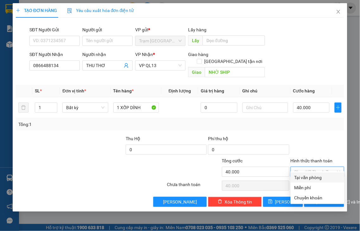
click at [313, 180] on div "Tại văn phòng" at bounding box center [317, 177] width 46 height 7
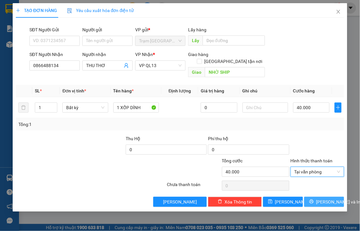
click at [317, 197] on button "[PERSON_NAME] và In" at bounding box center [324, 202] width 40 height 10
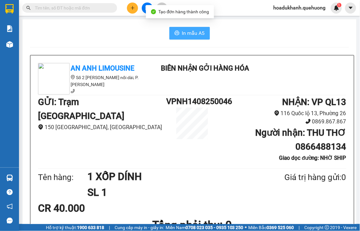
click at [198, 31] on span "In mẫu A5" at bounding box center [193, 33] width 23 height 8
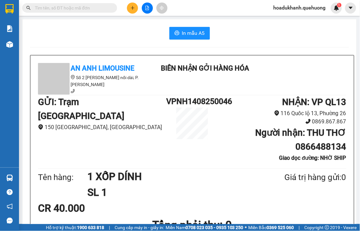
click at [134, 8] on icon "plus" at bounding box center [132, 8] width 4 height 4
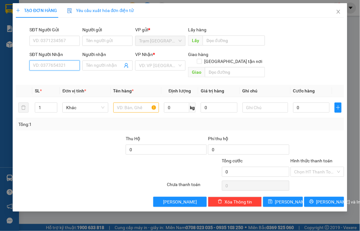
click at [62, 66] on input "SĐT Người Nhận" at bounding box center [54, 65] width 50 height 10
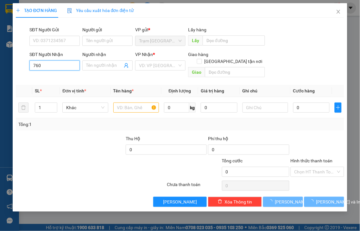
click at [62, 66] on input "760" at bounding box center [54, 65] width 50 height 10
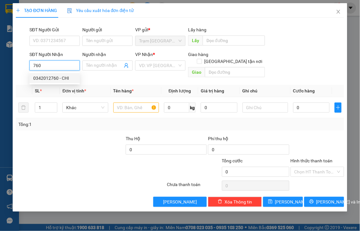
click at [61, 77] on div "0342012760 - CHI" at bounding box center [54, 78] width 43 height 7
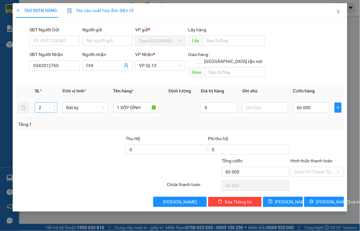
click at [54, 105] on icon "up" at bounding box center [54, 106] width 2 height 2
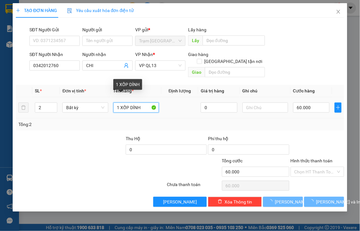
drag, startPoint x: 130, startPoint y: 98, endPoint x: 180, endPoint y: 84, distance: 52.0
click at [183, 97] on tr "2 Bất kỳ 1 XỐP DÍNH 0 60.000" at bounding box center [180, 107] width 328 height 21
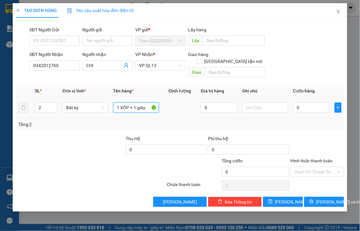
drag, startPoint x: 138, startPoint y: 98, endPoint x: 170, endPoint y: 98, distance: 32.0
click at [170, 98] on tr "2 Bất kỳ 1 XỐP + 1 giáy 0 0" at bounding box center [180, 107] width 328 height 21
click at [299, 103] on input "0" at bounding box center [311, 108] width 36 height 10
click at [322, 158] on label "Hình thức thanh toán" at bounding box center [312, 160] width 42 height 5
click at [322, 167] on input "Hình thức thanh toán" at bounding box center [315, 171] width 42 height 9
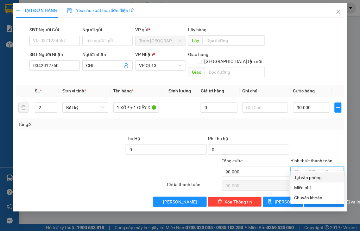
click at [313, 179] on div "Tại văn phòng" at bounding box center [317, 177] width 46 height 7
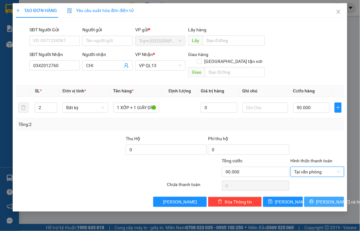
click at [321, 199] on span "[PERSON_NAME] và In" at bounding box center [338, 202] width 44 height 7
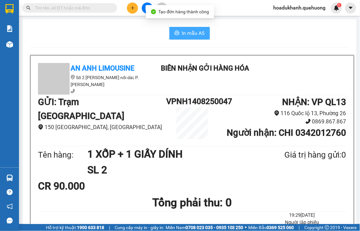
click at [199, 36] on span "In mẫu A5" at bounding box center [193, 33] width 23 height 8
